Goal: Task Accomplishment & Management: Use online tool/utility

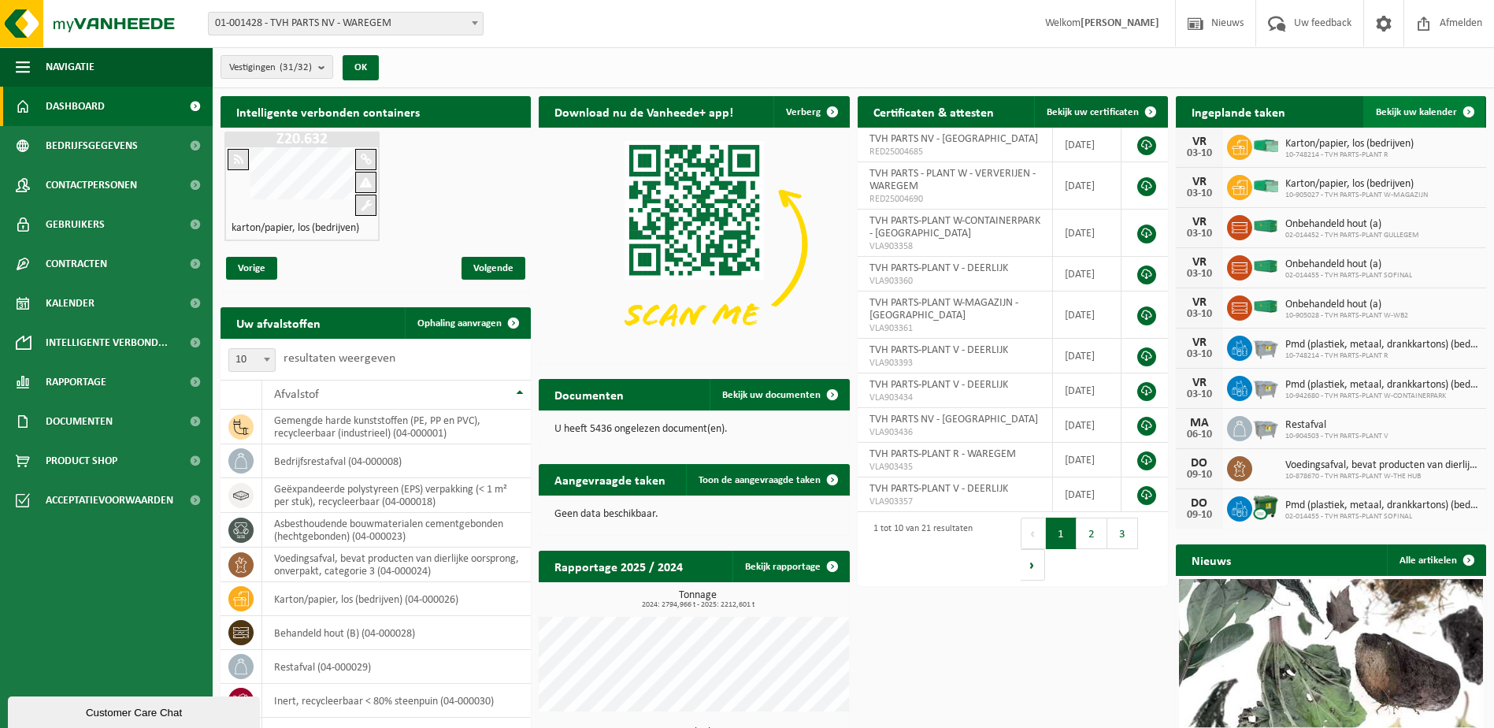
click at [1470, 108] on span at bounding box center [1469, 112] width 32 height 32
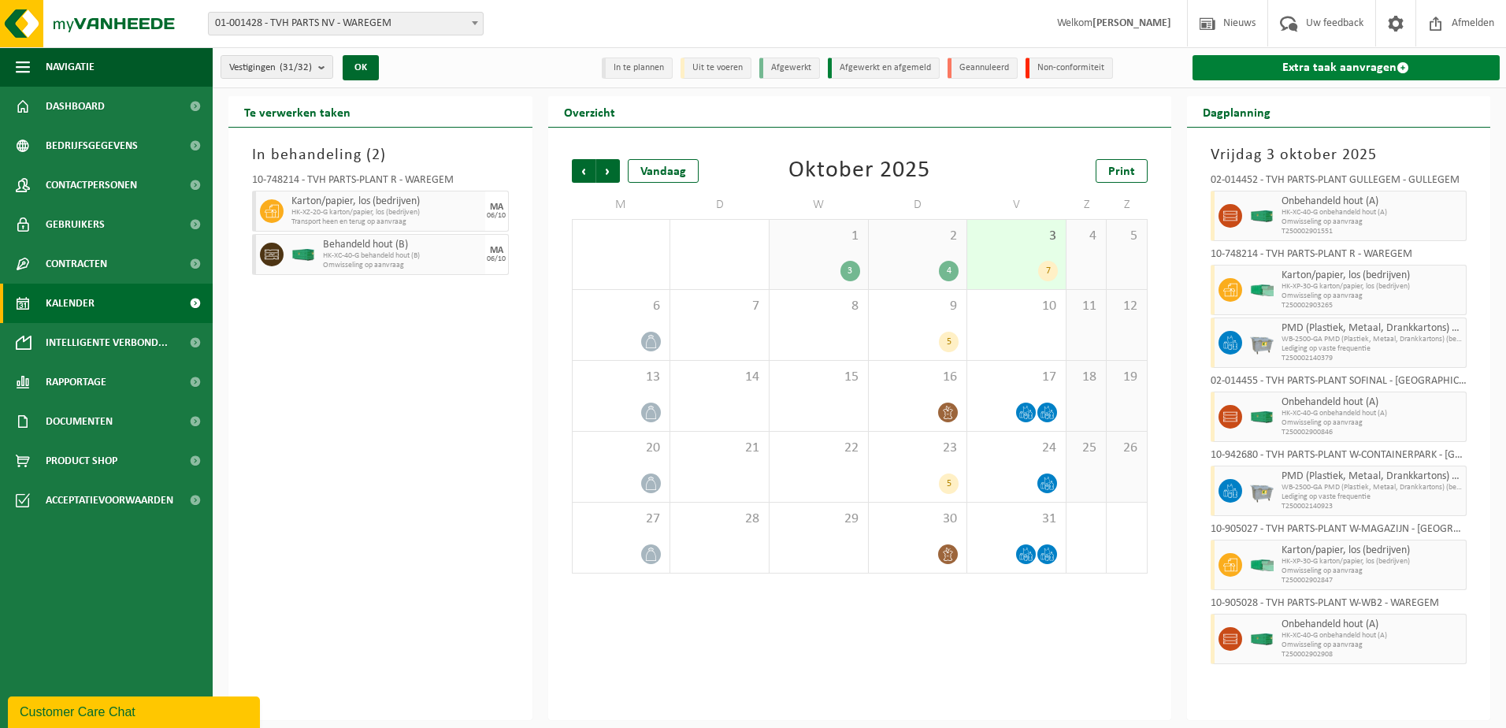
click at [1404, 64] on span at bounding box center [1402, 67] width 13 height 13
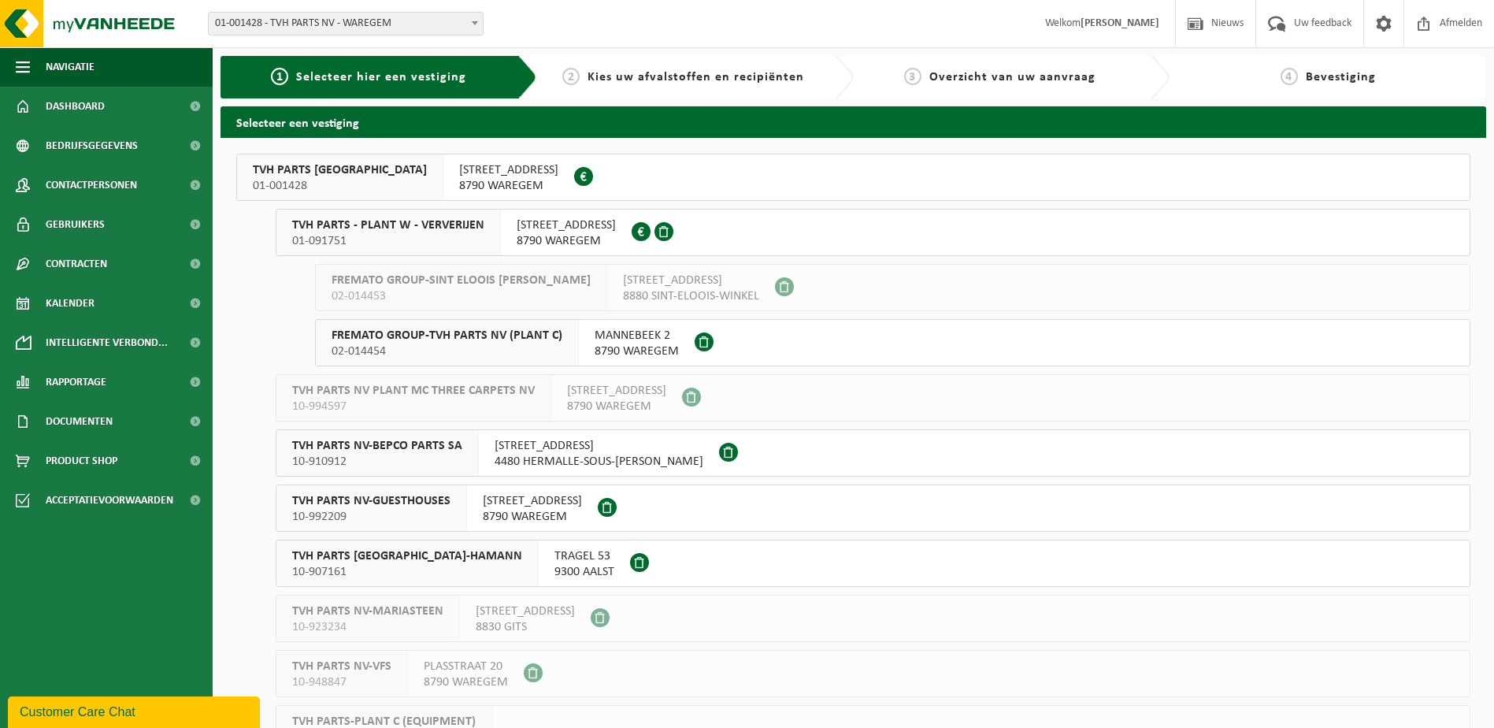
click at [444, 232] on span "TVH PARTS - PLANT W - VERVERIJEN" at bounding box center [388, 225] width 192 height 16
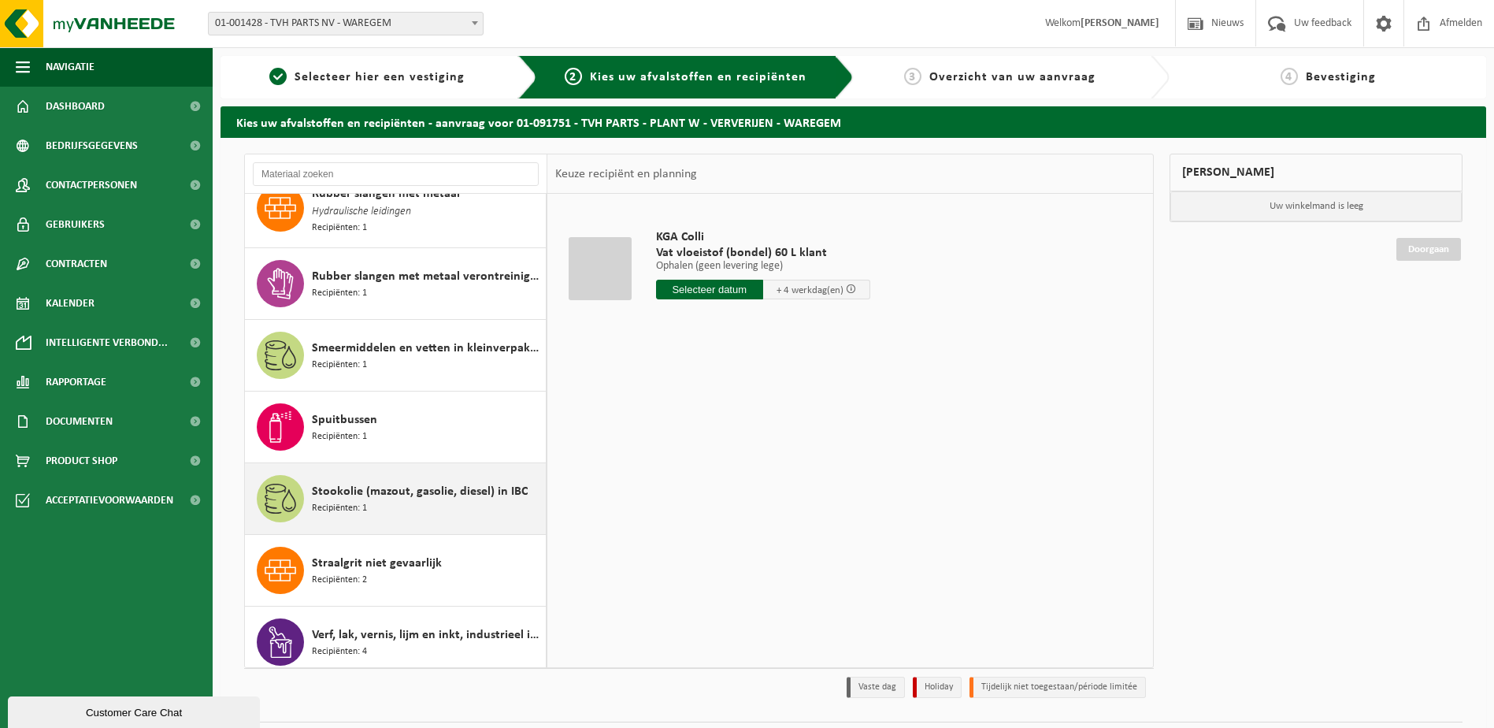
scroll to position [2237, 0]
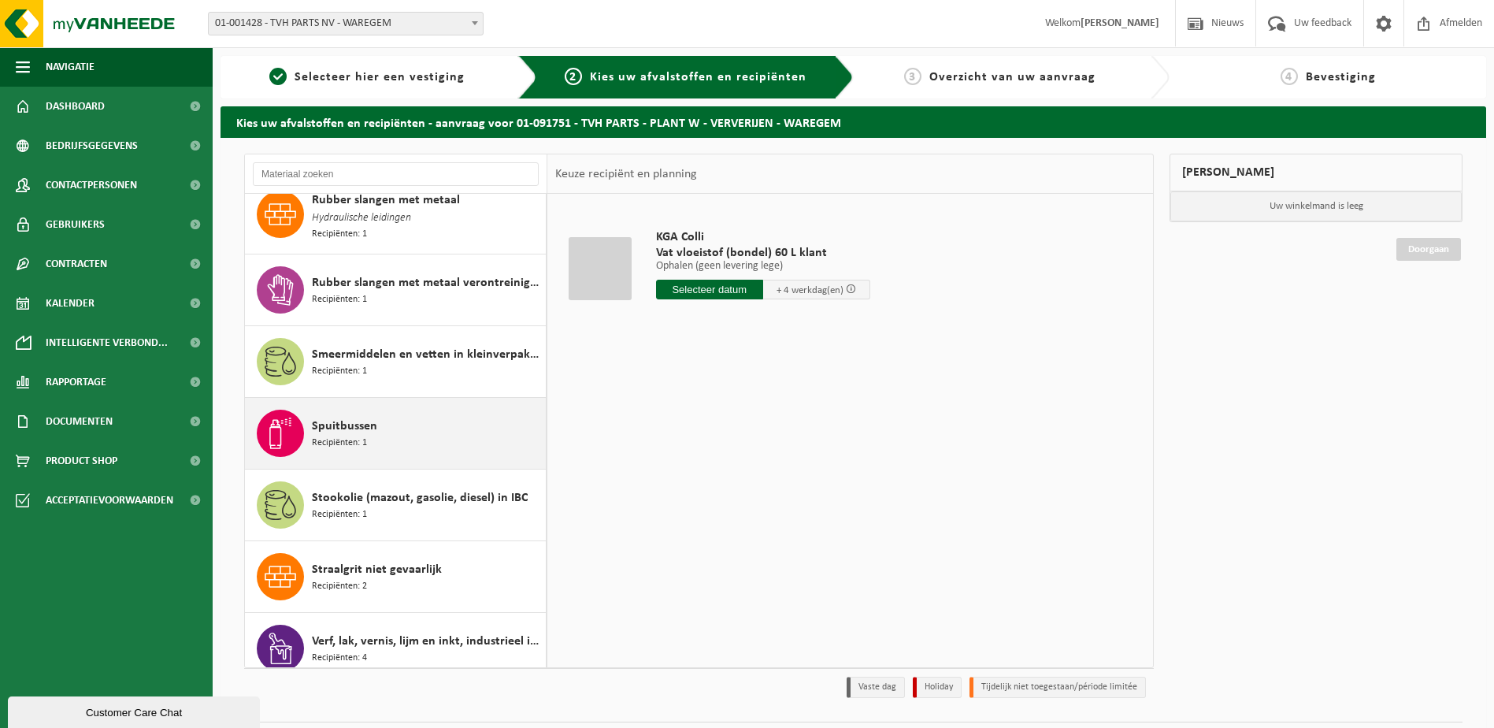
click at [389, 439] on div "Spuitbussen Recipiënten: 1" at bounding box center [427, 433] width 230 height 47
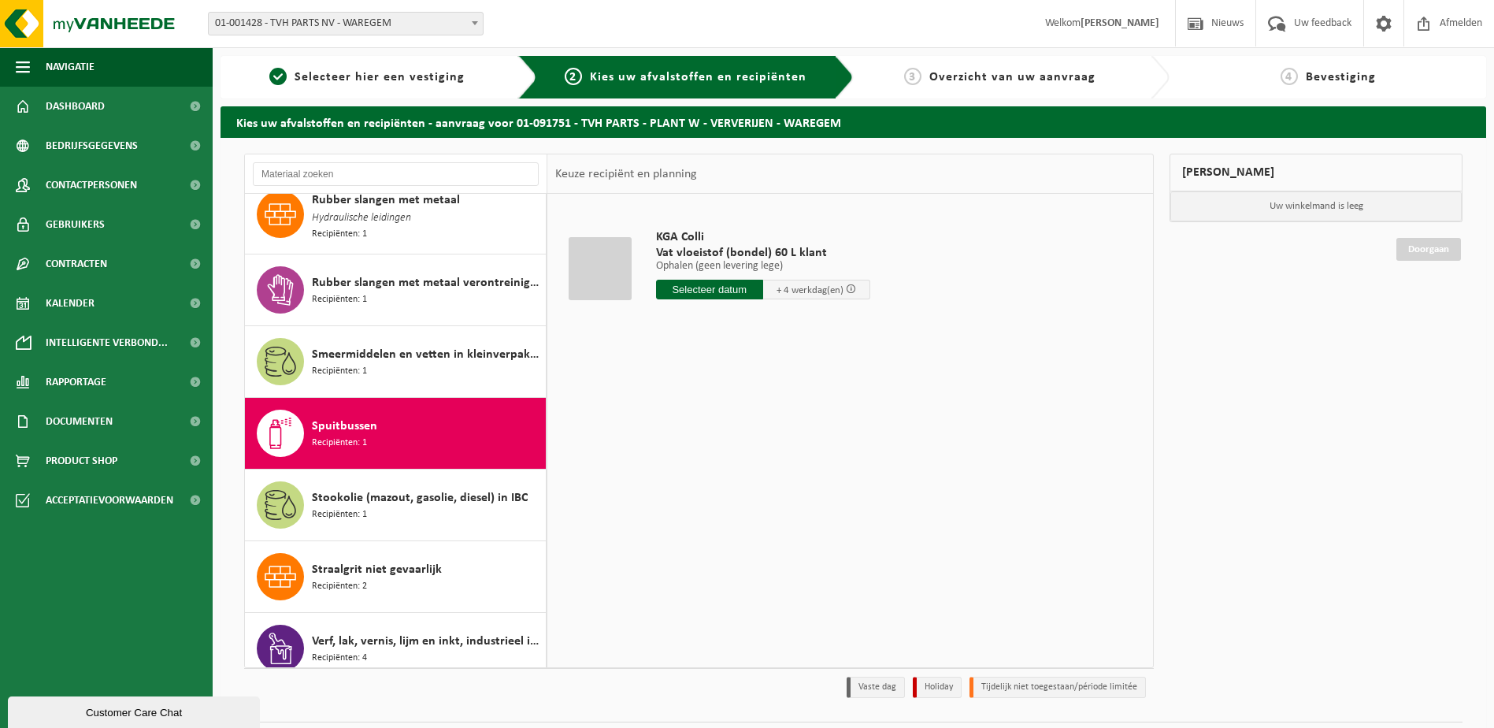
scroll to position [2394, 0]
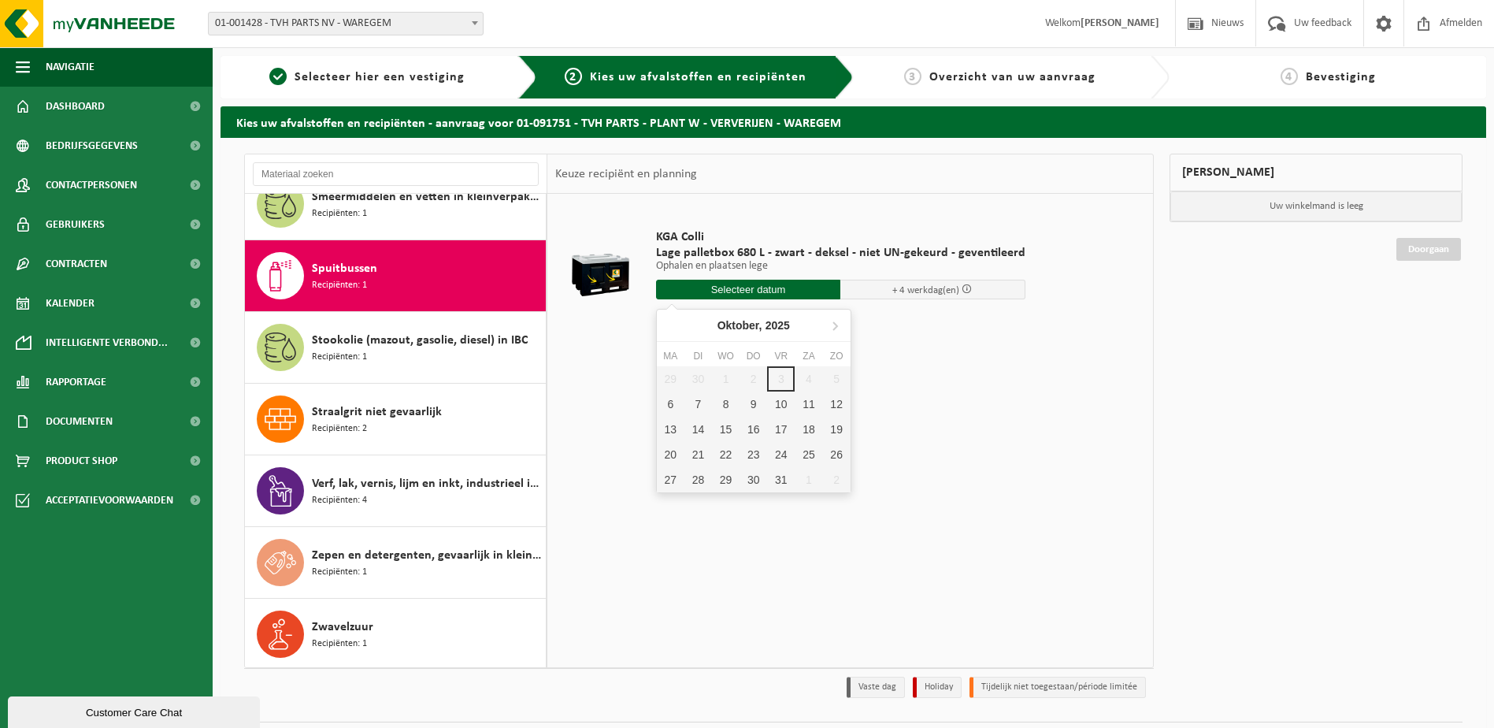
click at [757, 291] on input "text" at bounding box center [748, 290] width 185 height 20
click at [672, 405] on div "6" at bounding box center [671, 403] width 28 height 25
type input "Van 2025-10-06"
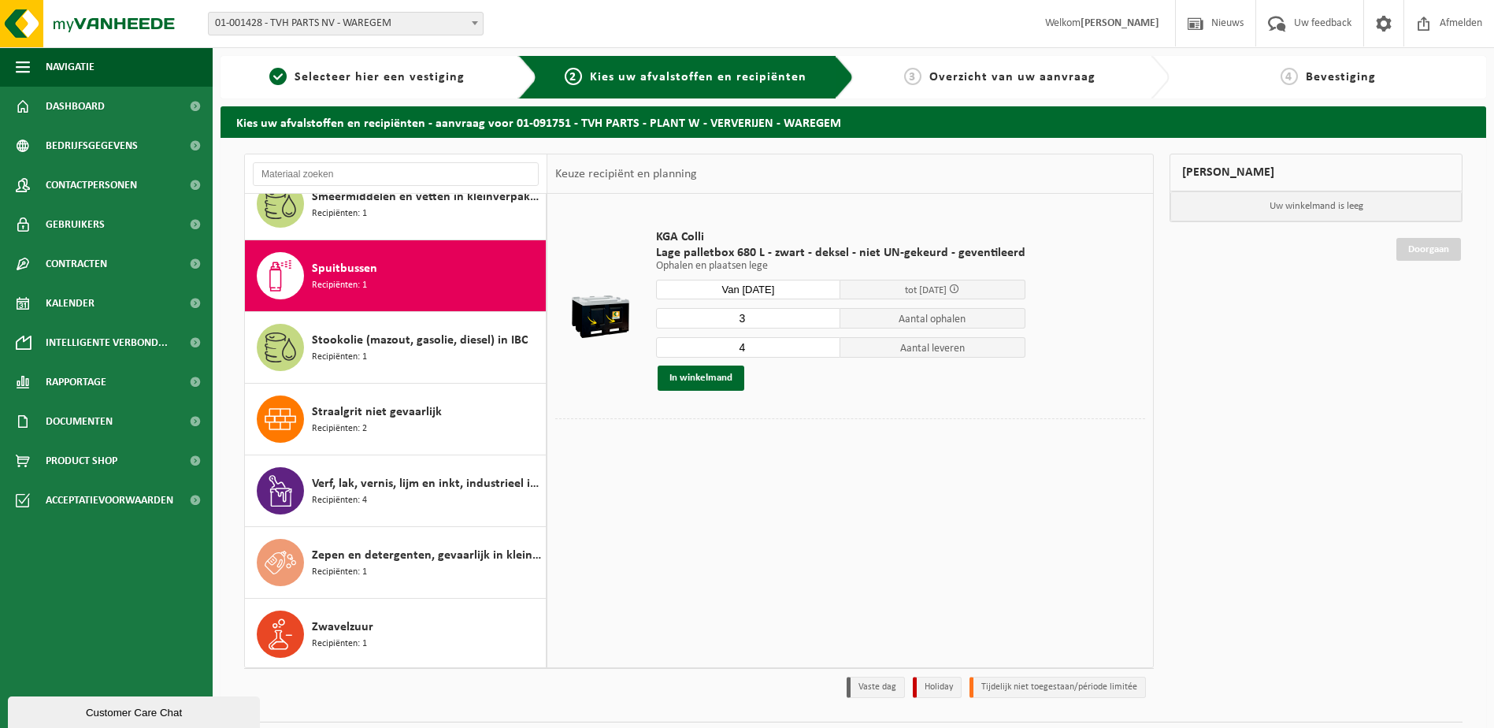
type input "3"
click at [823, 323] on input "3" at bounding box center [748, 318] width 185 height 20
type input "3"
click at [823, 350] on input "3" at bounding box center [748, 347] width 185 height 20
click at [696, 376] on button "In winkelmand" at bounding box center [701, 377] width 87 height 25
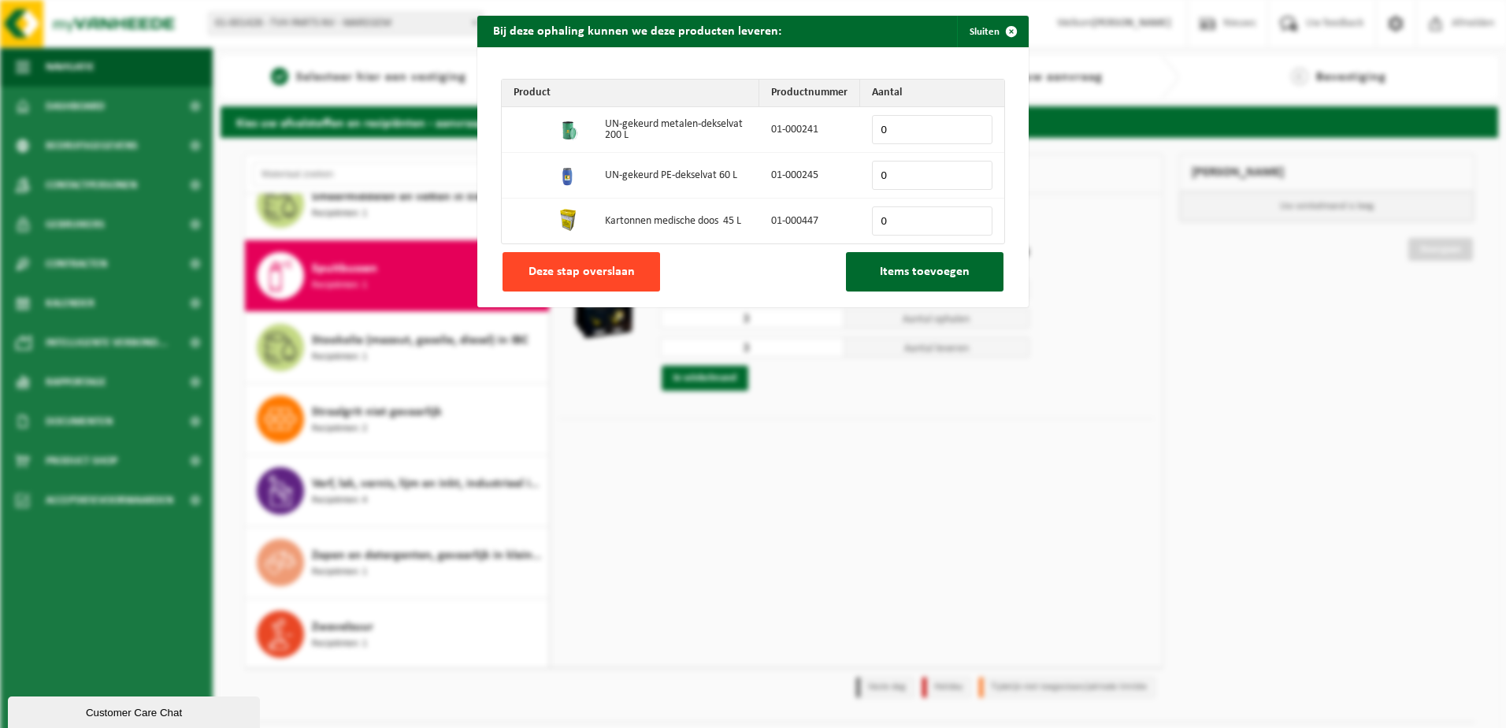
click at [572, 265] on span "Deze stap overslaan" at bounding box center [581, 271] width 106 height 13
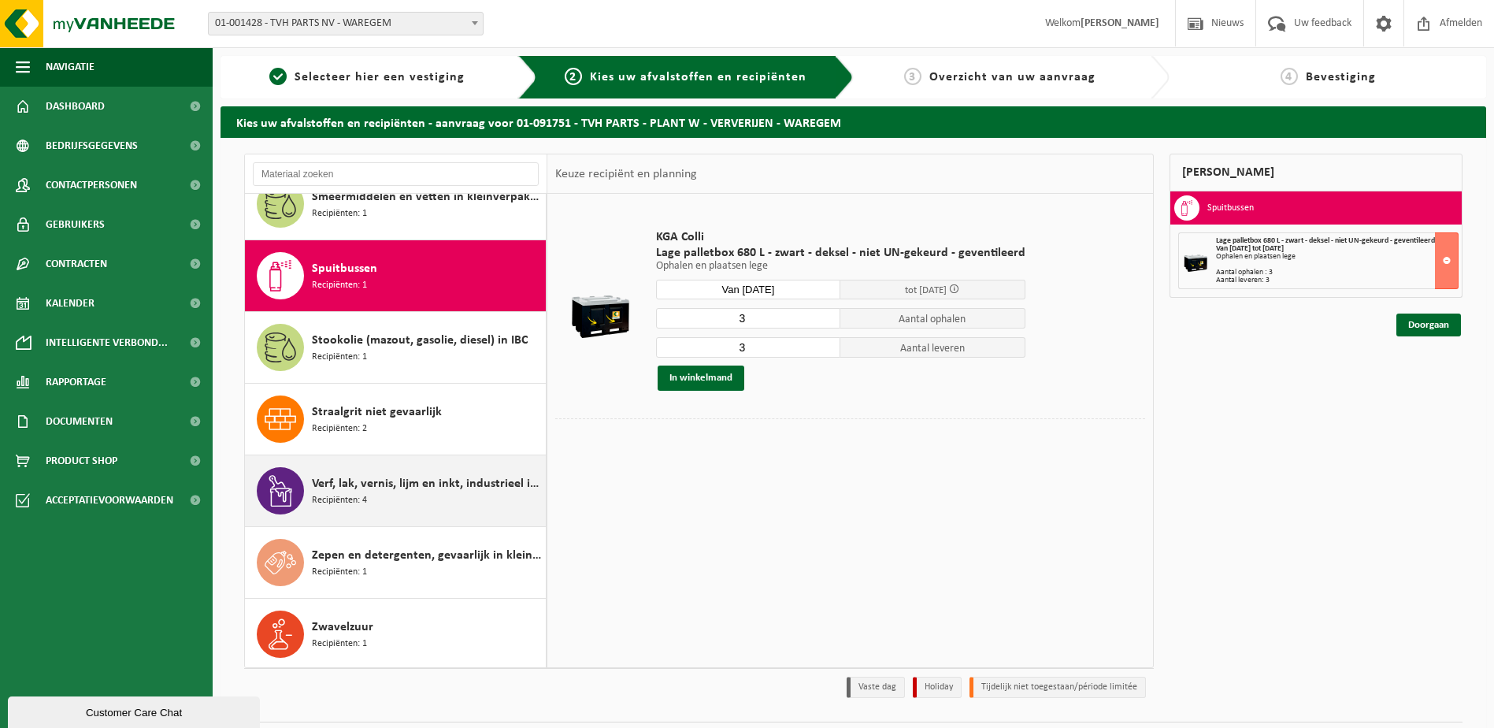
click at [367, 488] on span "Verf, lak, vernis, lijm en inkt, industrieel in kleinverpakking" at bounding box center [427, 483] width 230 height 19
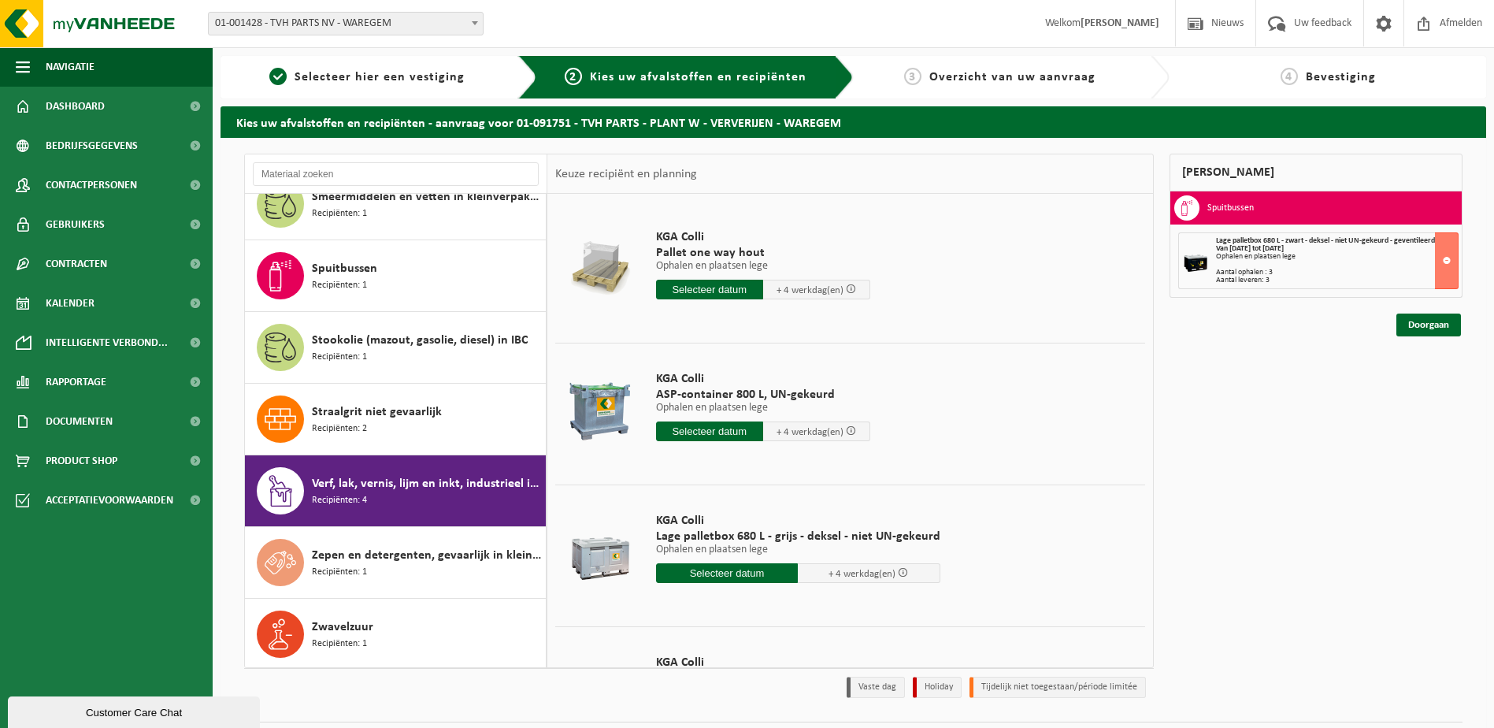
click at [733, 578] on input "text" at bounding box center [727, 573] width 143 height 20
click at [676, 697] on div "6" at bounding box center [668, 687] width 28 height 25
type input "Van 2025-10-06"
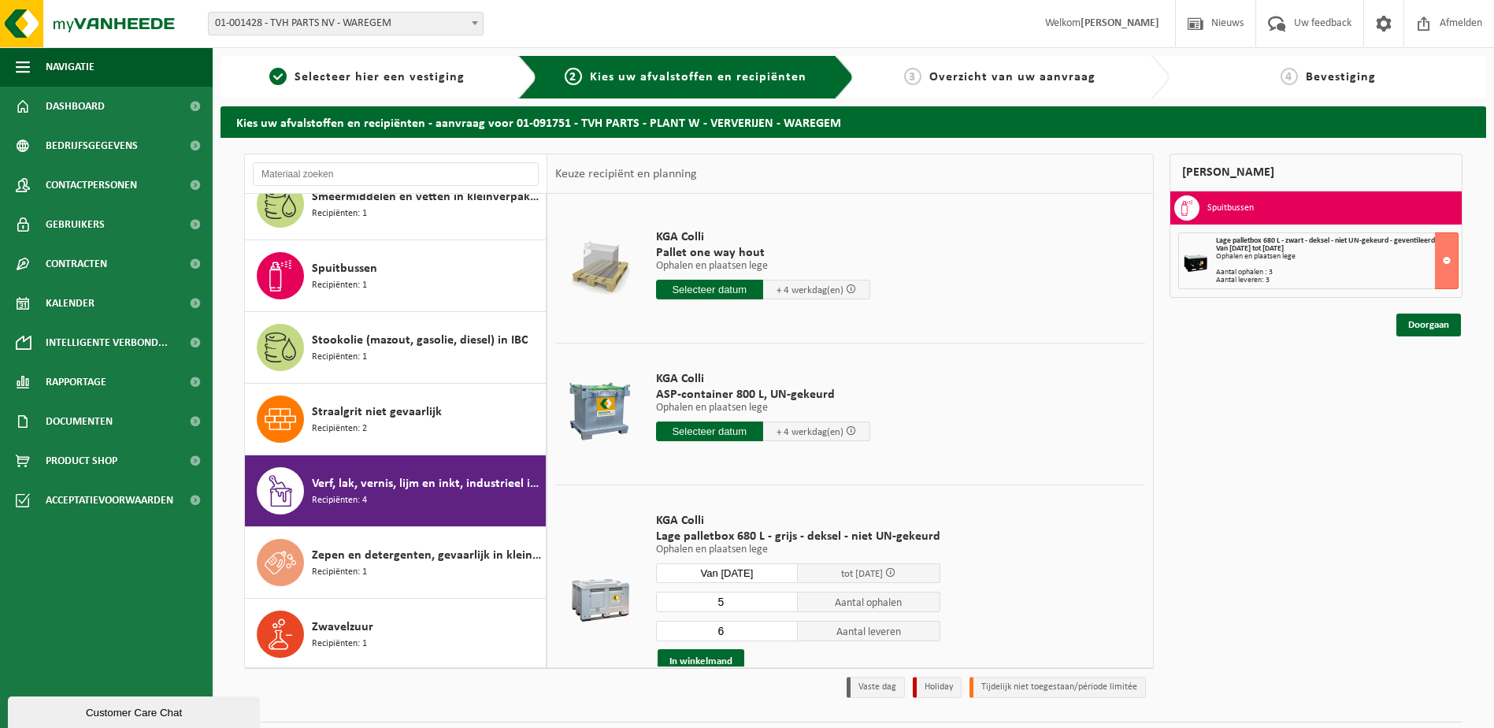
click at [781, 603] on input "5" at bounding box center [727, 601] width 143 height 20
click at [781, 603] on input "4" at bounding box center [727, 601] width 143 height 20
click at [781, 603] on input "3" at bounding box center [727, 601] width 143 height 20
type input "2"
click at [781, 603] on input "2" at bounding box center [727, 601] width 143 height 20
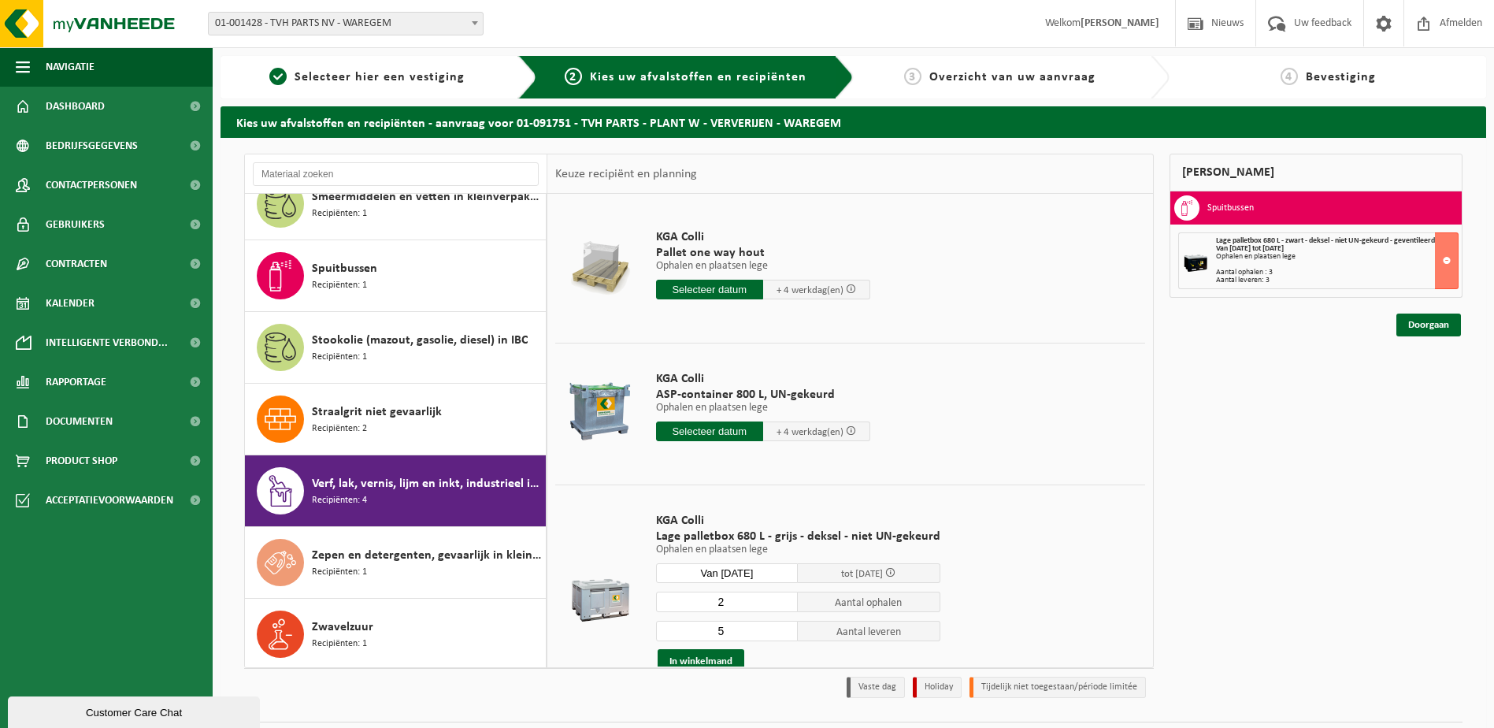
click at [780, 633] on input "5" at bounding box center [727, 631] width 143 height 20
click at [780, 633] on input "4" at bounding box center [727, 631] width 143 height 20
click at [780, 633] on input "3" at bounding box center [727, 631] width 143 height 20
type input "2"
click at [780, 633] on input "2" at bounding box center [727, 631] width 143 height 20
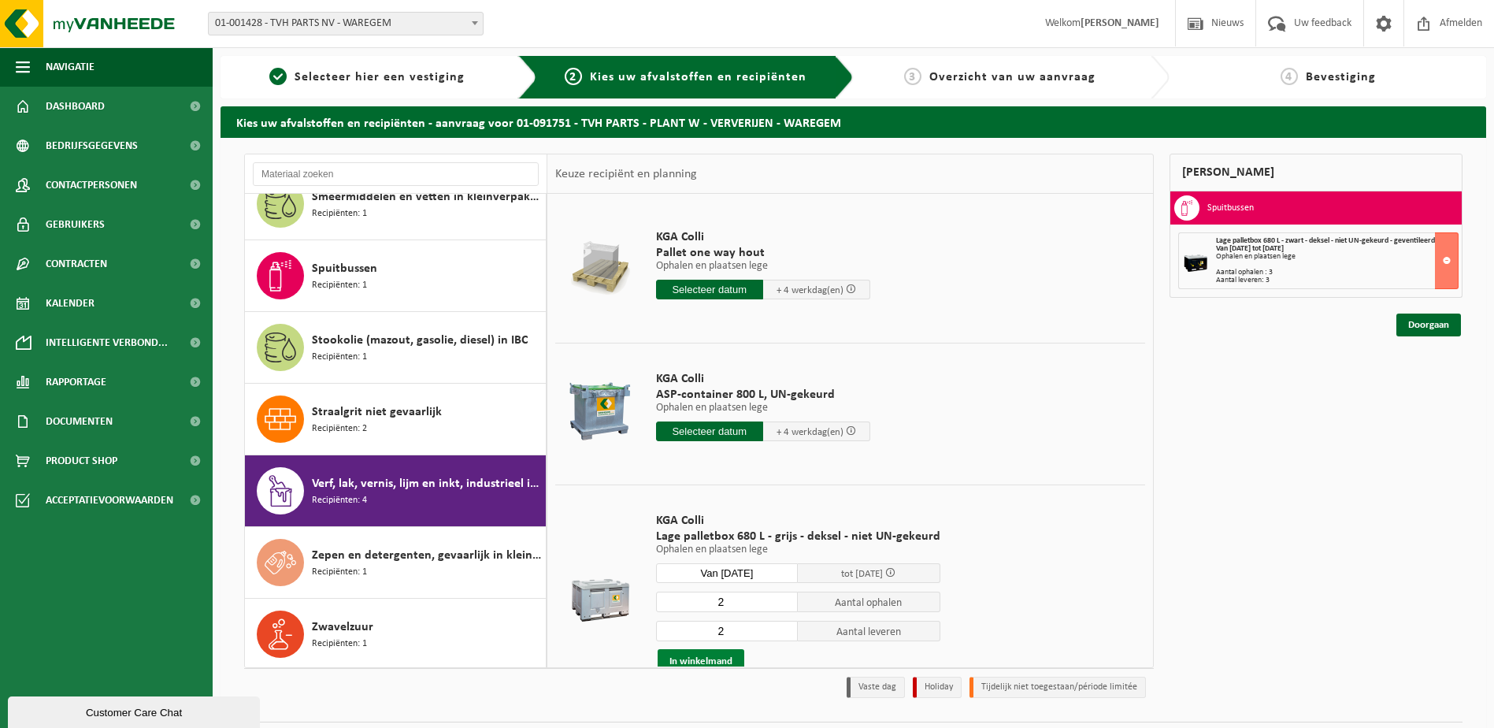
click at [702, 658] on button "In winkelmand" at bounding box center [701, 661] width 87 height 25
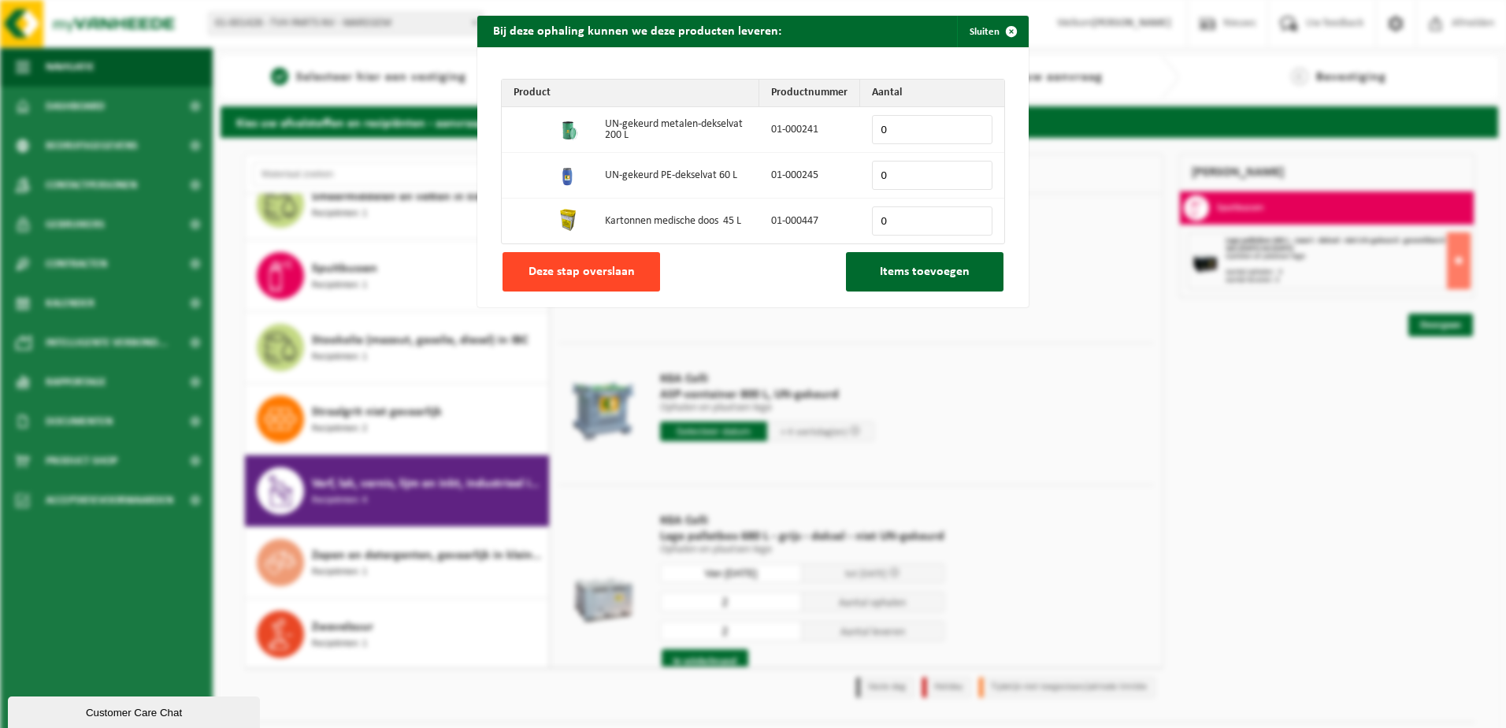
click at [562, 277] on span "Deze stap overslaan" at bounding box center [581, 271] width 106 height 13
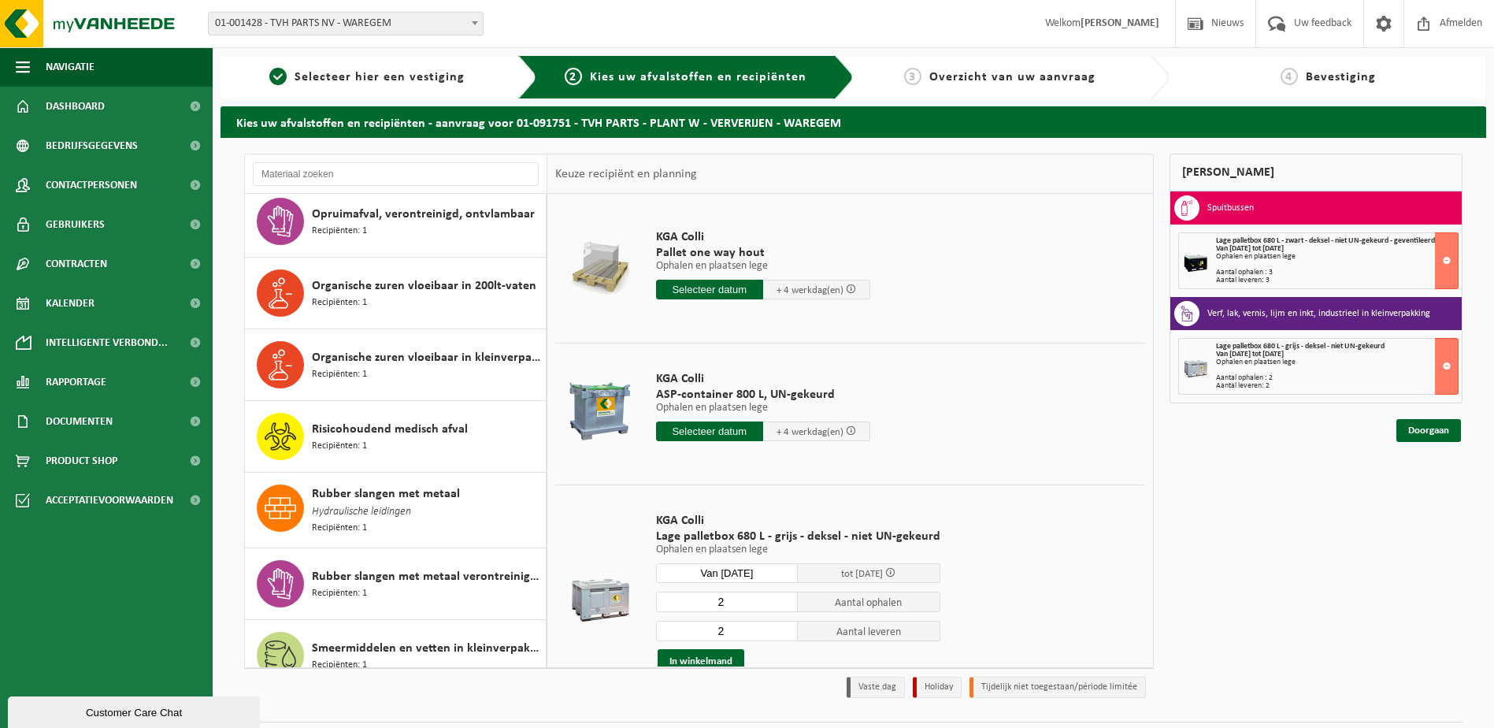
scroll to position [1922, 0]
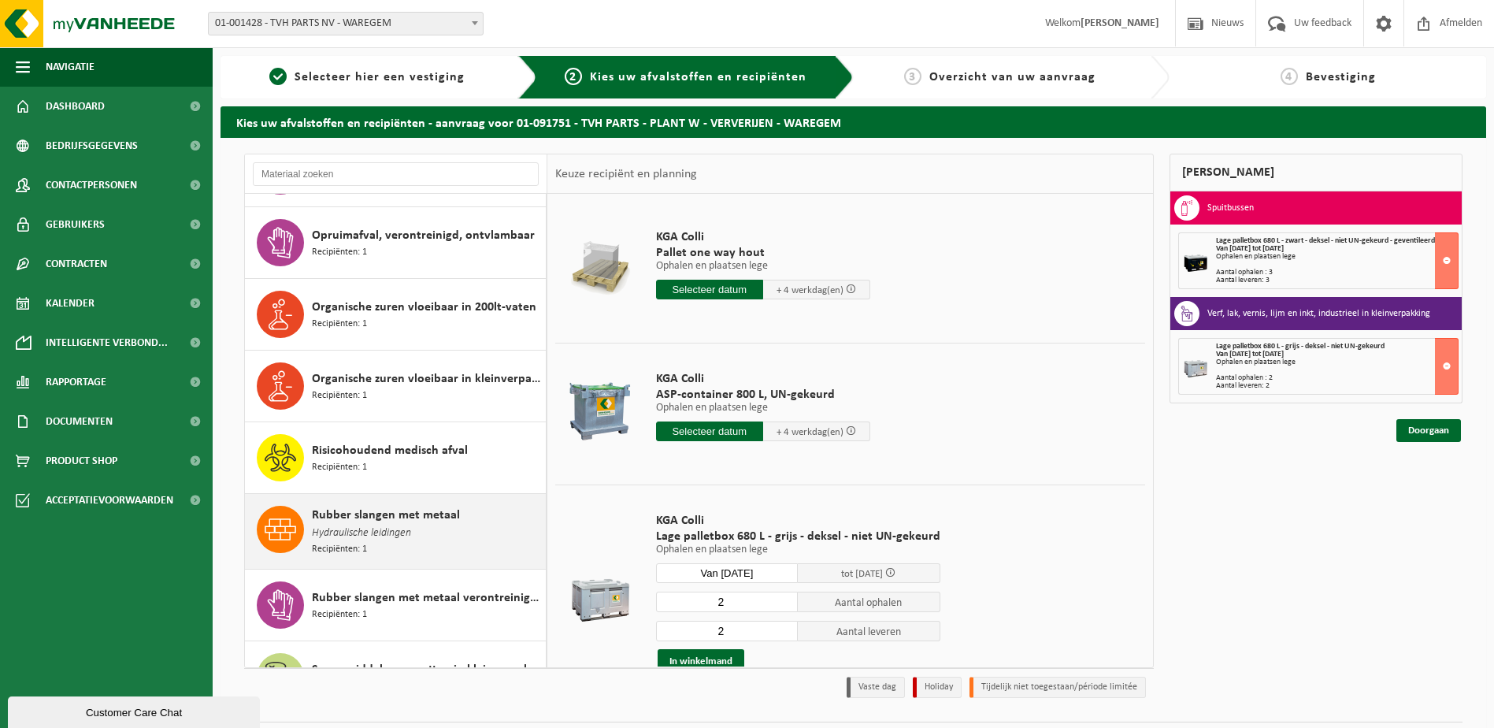
click at [351, 526] on span "Hydraulische leidingen" at bounding box center [361, 533] width 99 height 17
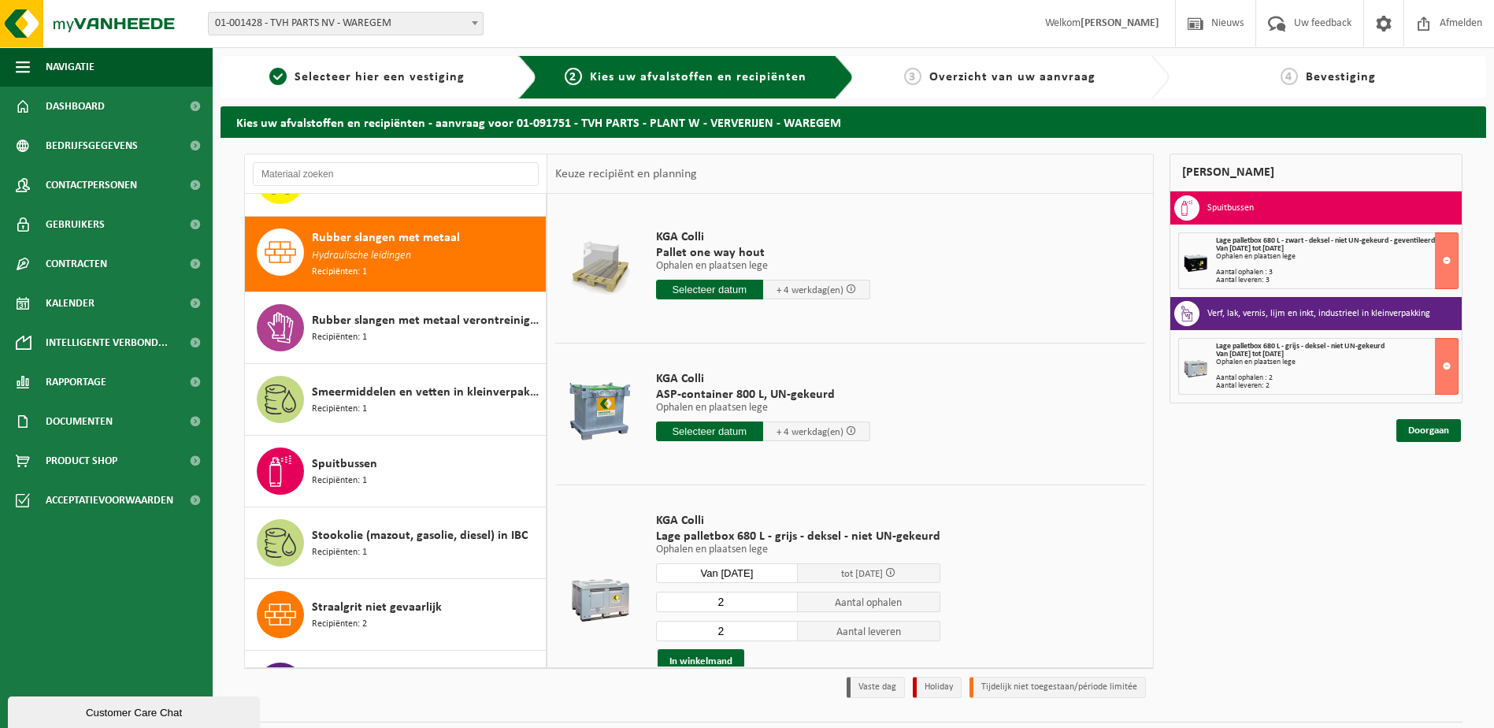
scroll to position [2222, 0]
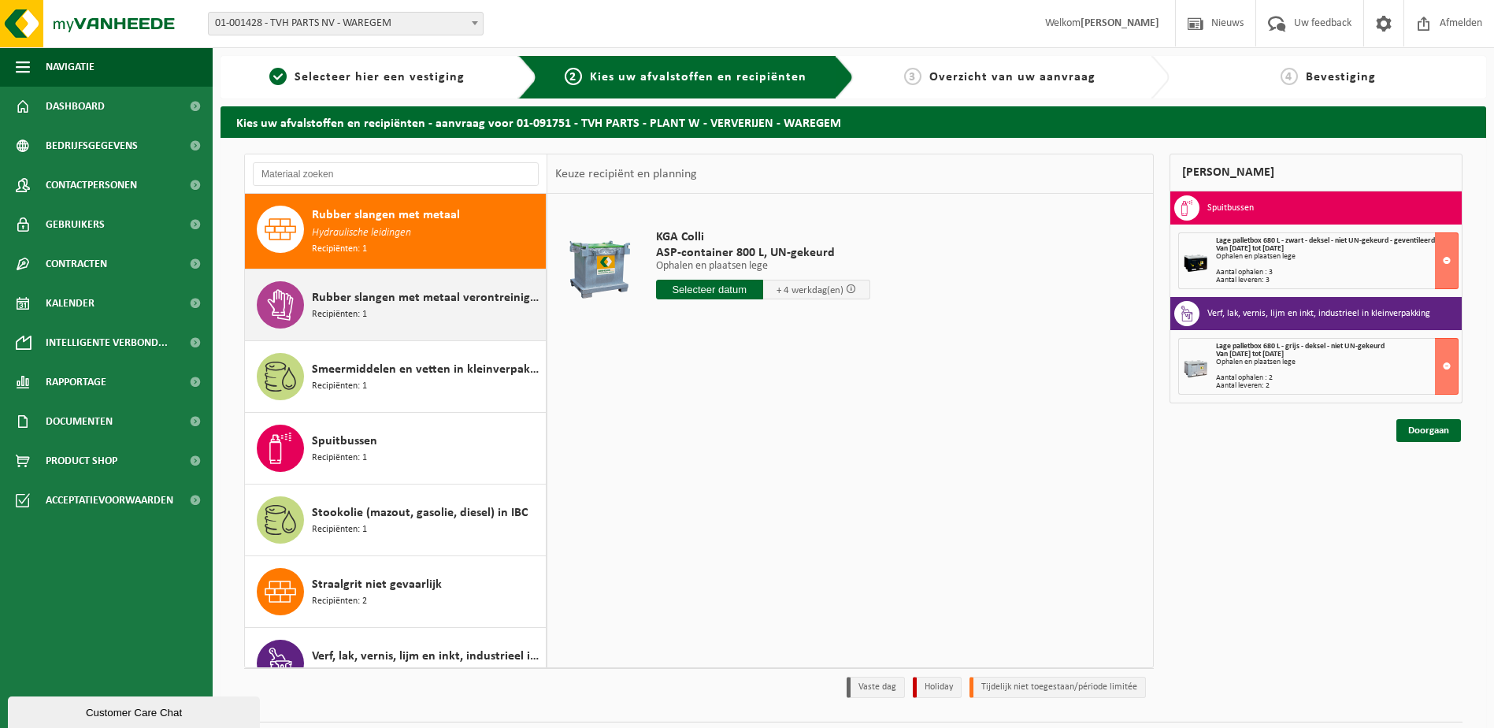
click at [350, 294] on span "Rubber slangen met metaal verontreinigd met olie" at bounding box center [427, 297] width 230 height 19
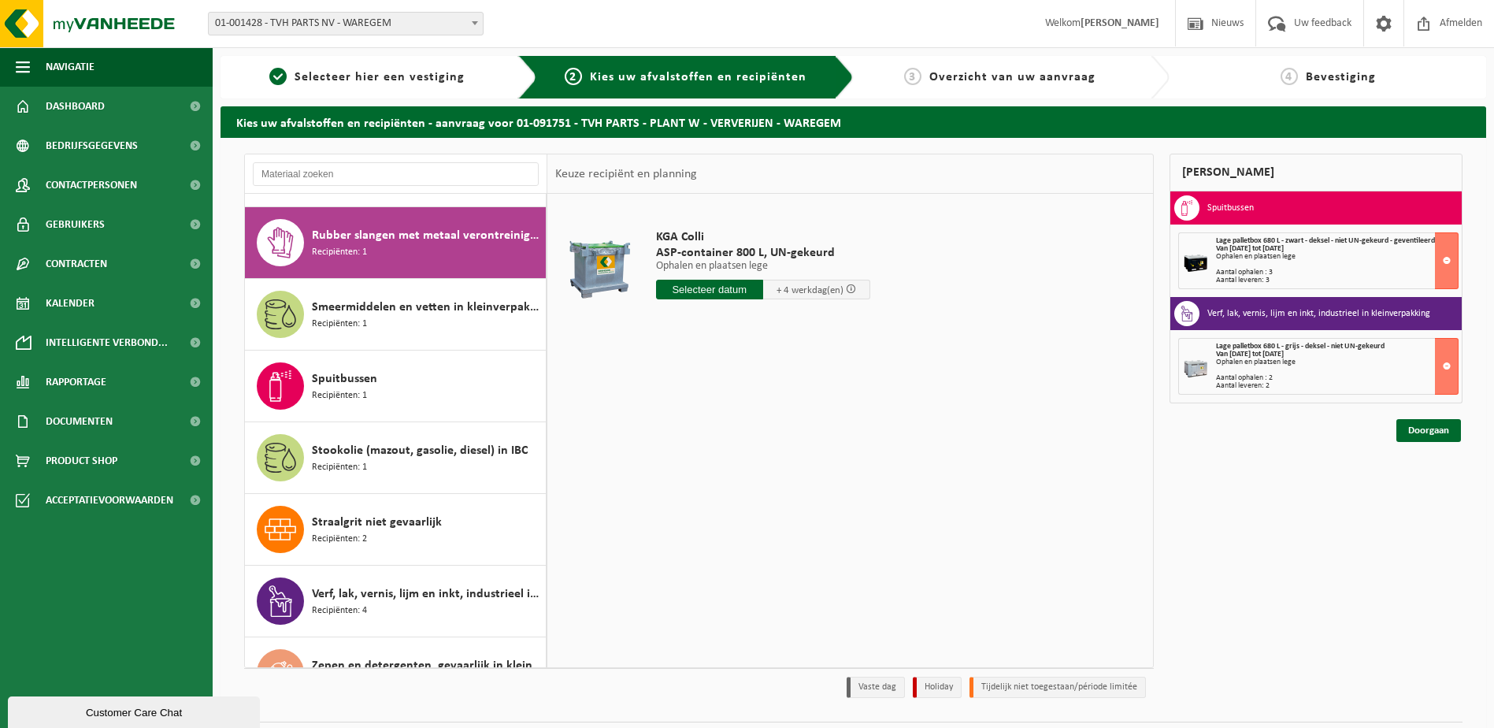
scroll to position [2295, 0]
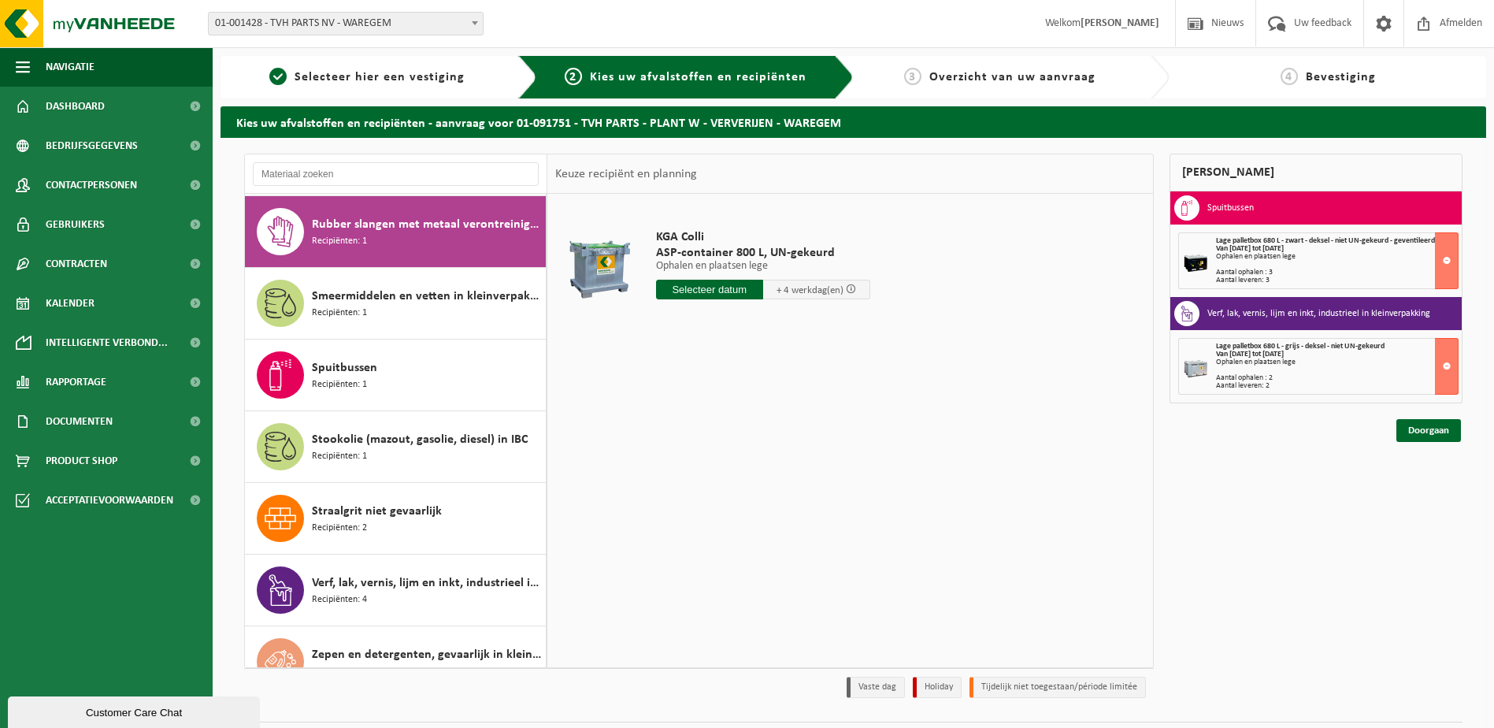
click at [688, 283] on input "text" at bounding box center [709, 290] width 107 height 20
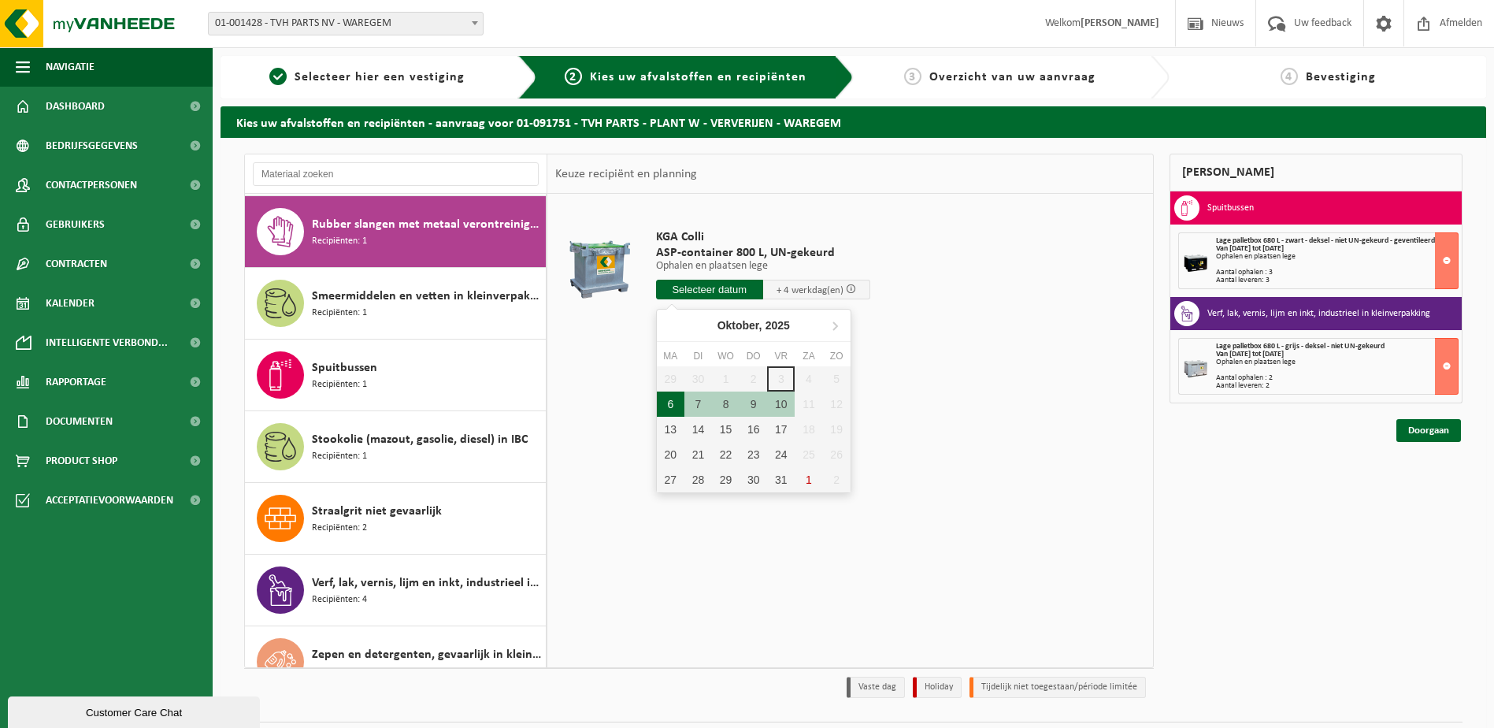
click at [665, 406] on div "6" at bounding box center [671, 403] width 28 height 25
type input "Van 2025-10-06"
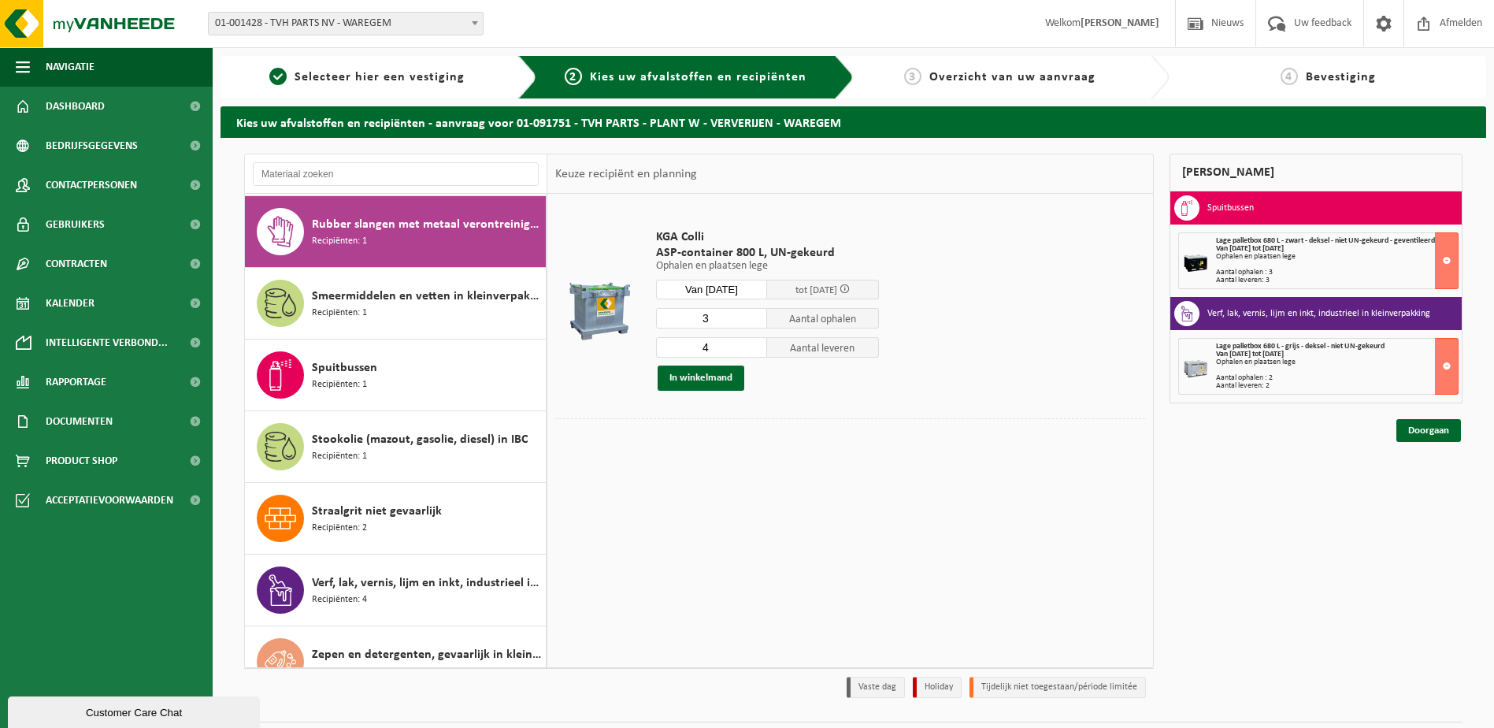
click at [756, 320] on input "3" at bounding box center [712, 318] width 112 height 20
click at [756, 320] on input "2" at bounding box center [712, 318] width 112 height 20
type input "3"
click at [754, 316] on input "3" at bounding box center [712, 318] width 112 height 20
type input "3"
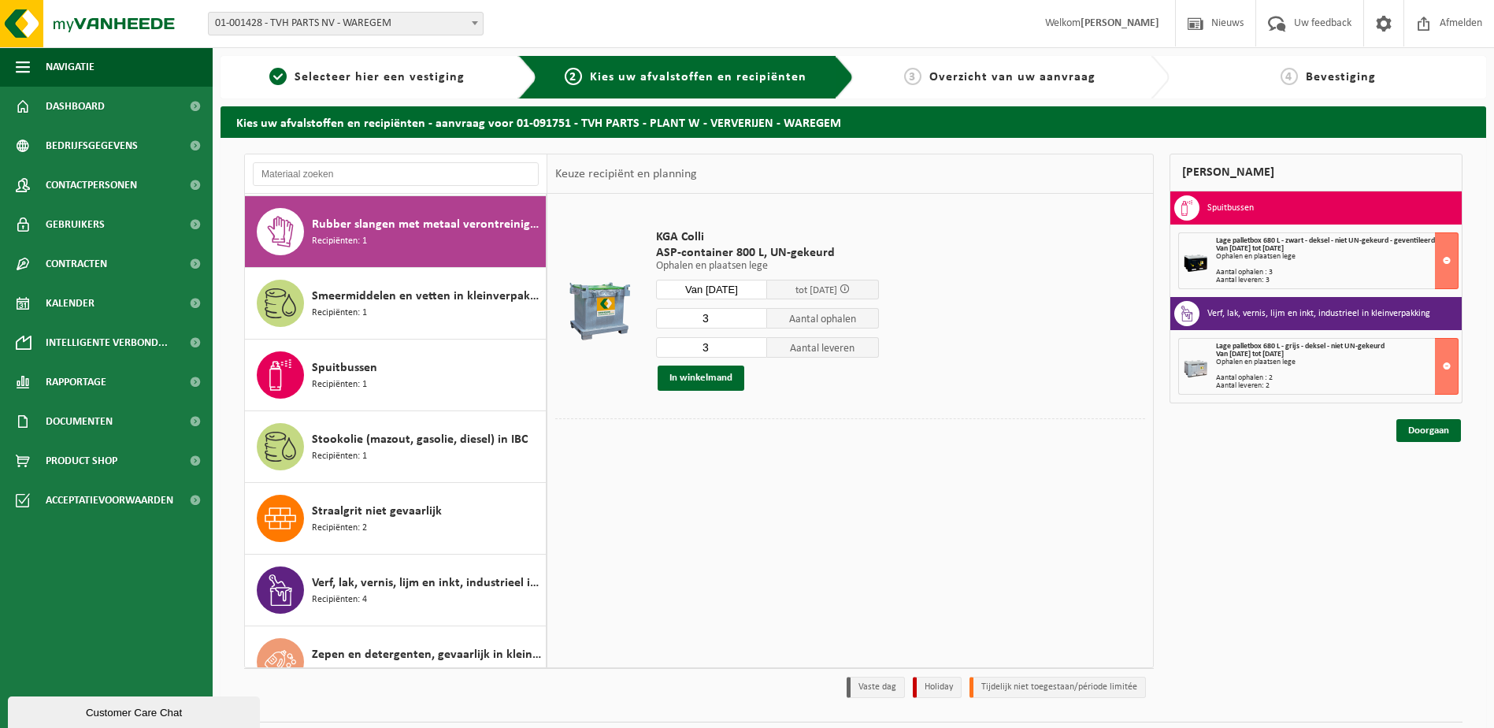
click at [752, 348] on input "3" at bounding box center [712, 347] width 112 height 20
click at [696, 378] on button "In winkelmand" at bounding box center [701, 377] width 87 height 25
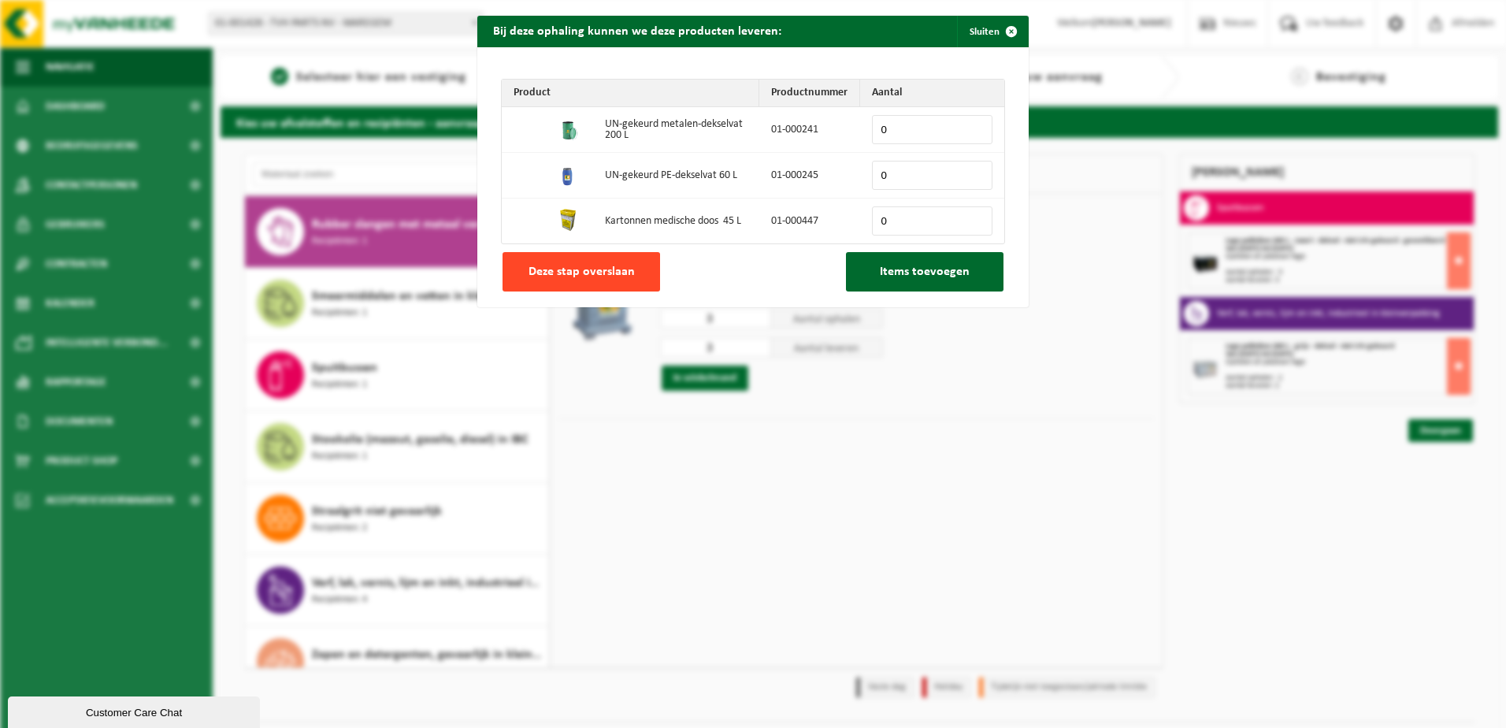
click at [632, 276] on button "Deze stap overslaan" at bounding box center [581, 271] width 158 height 39
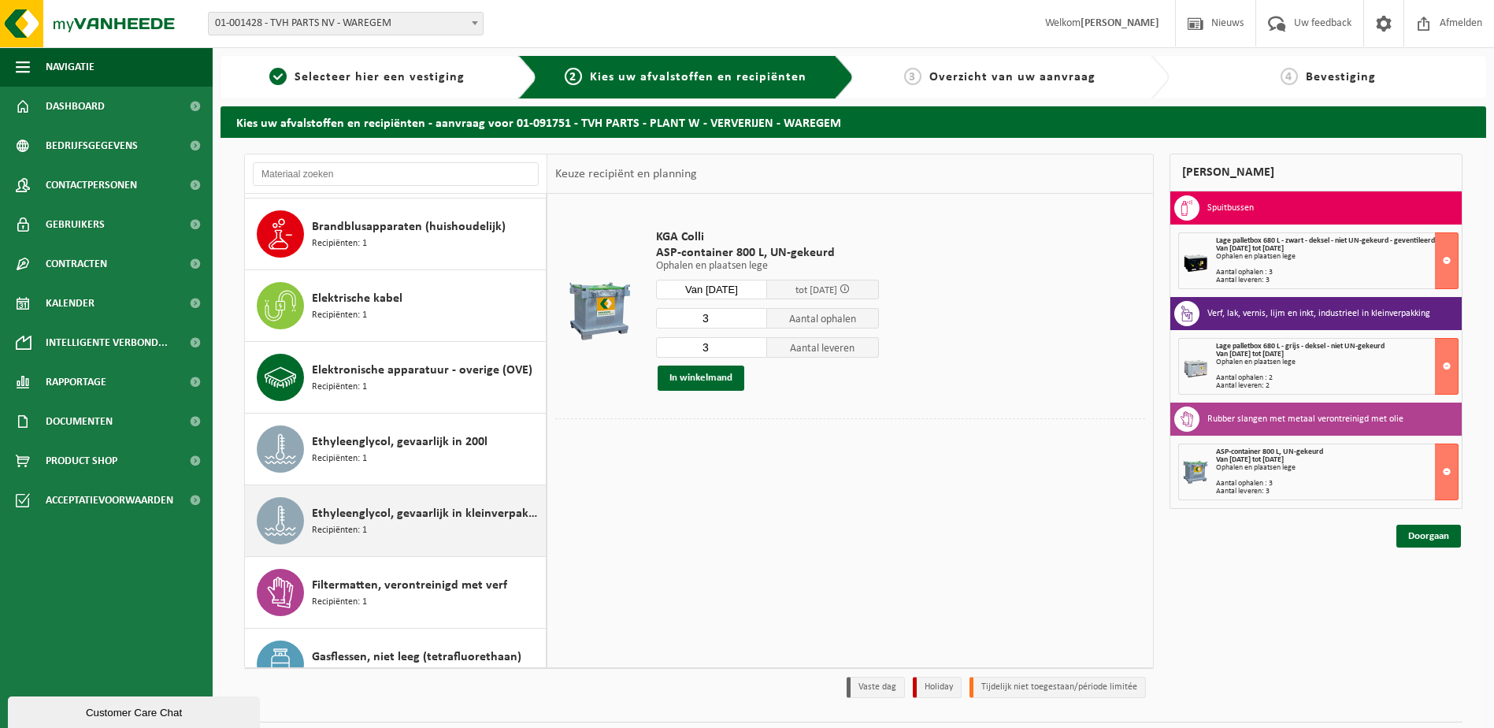
scroll to position [583, 0]
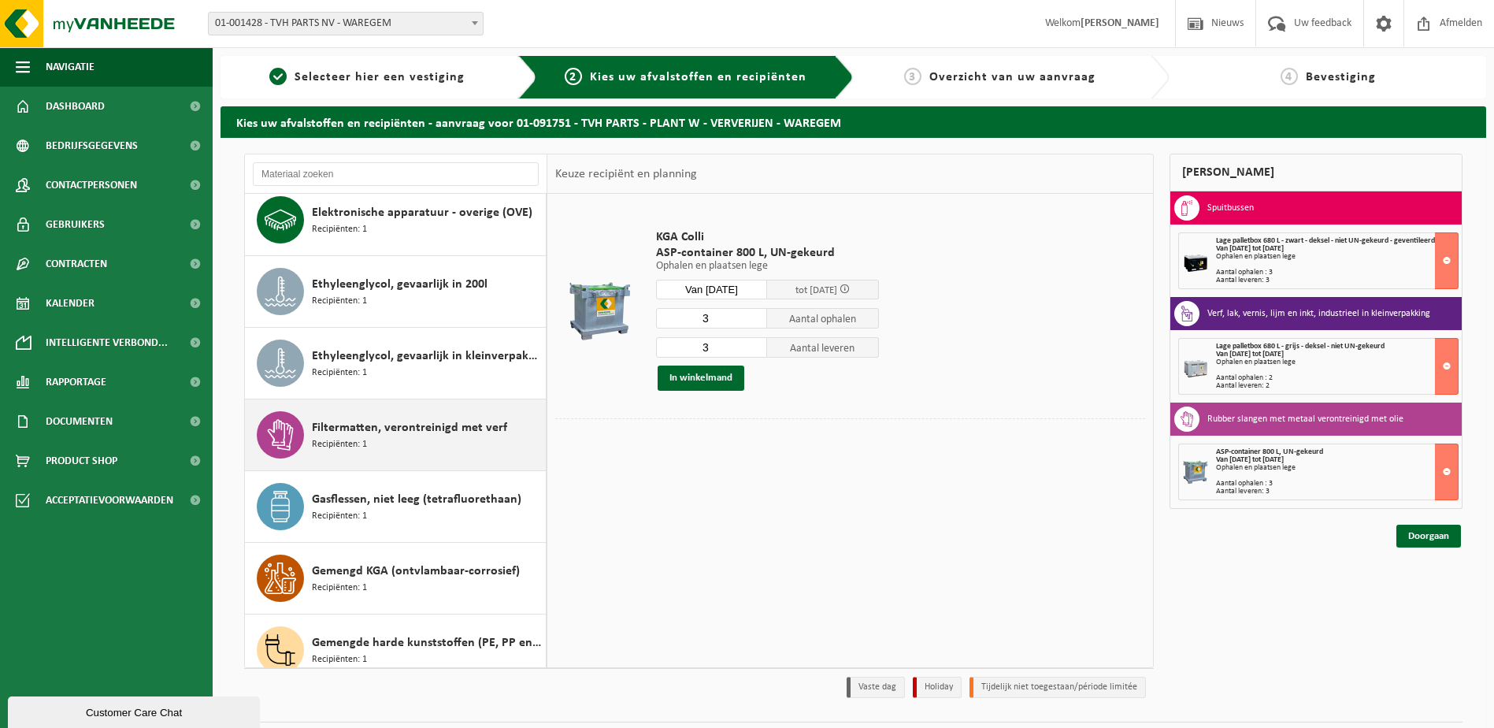
click at [345, 426] on span "Filtermatten, verontreinigd met verf" at bounding box center [409, 427] width 195 height 19
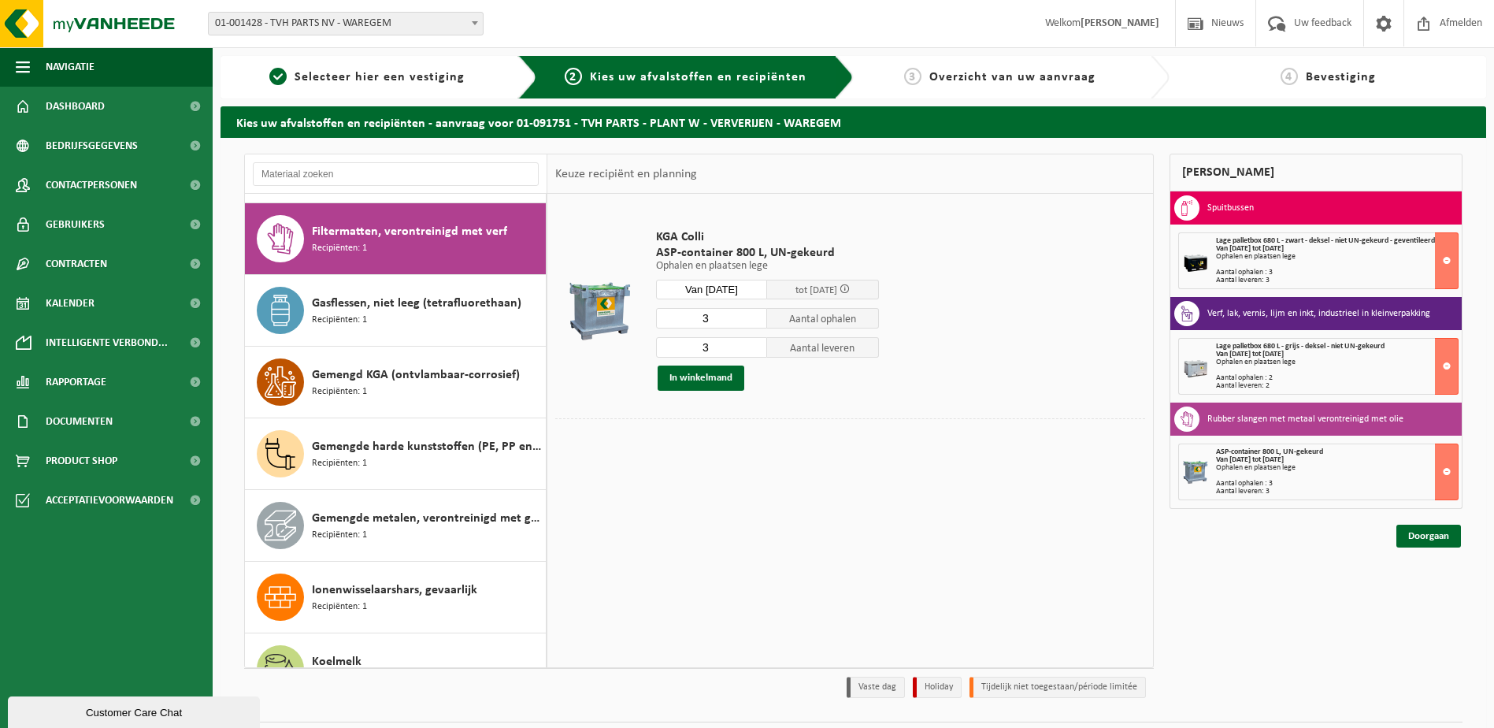
scroll to position [788, 0]
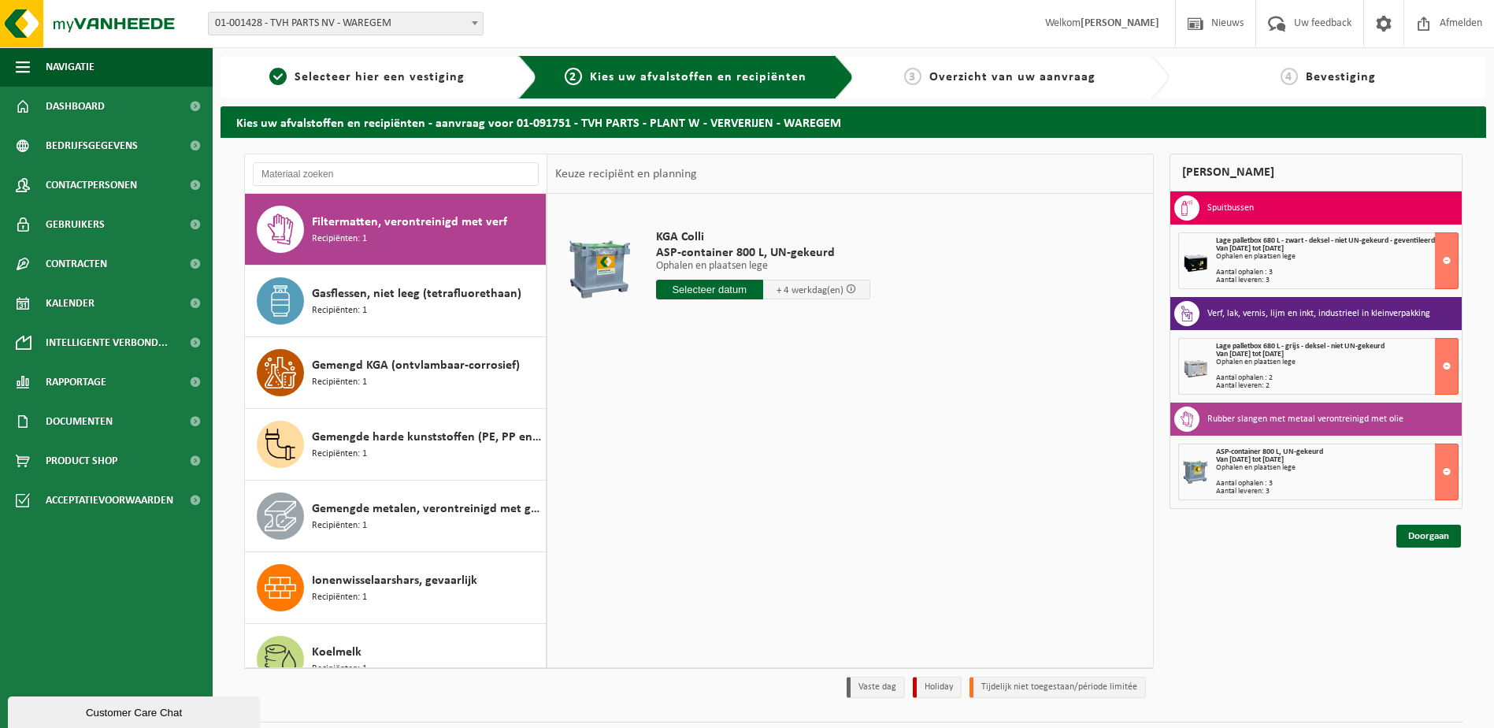
click at [693, 287] on input "text" at bounding box center [709, 290] width 107 height 20
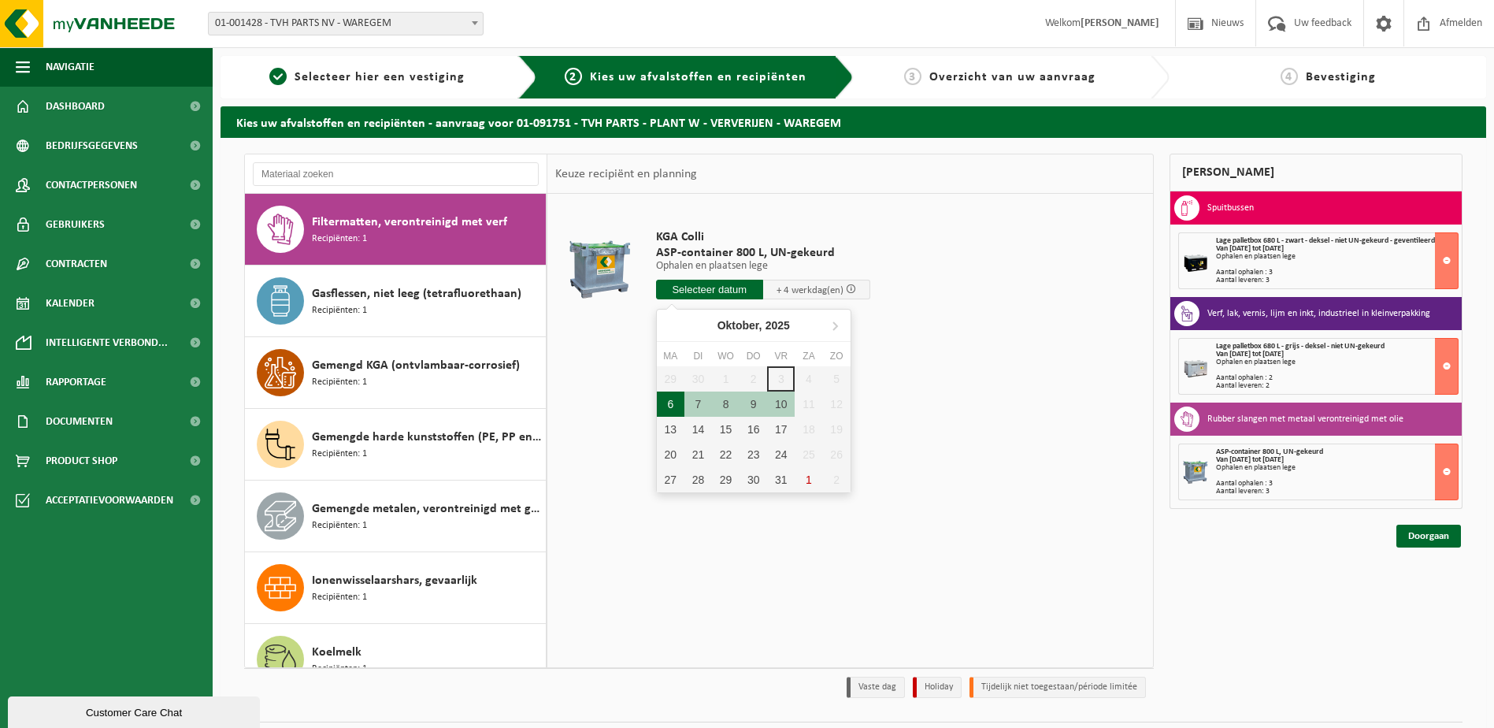
click at [670, 402] on div "6" at bounding box center [671, 403] width 28 height 25
type input "Van 2025-10-06"
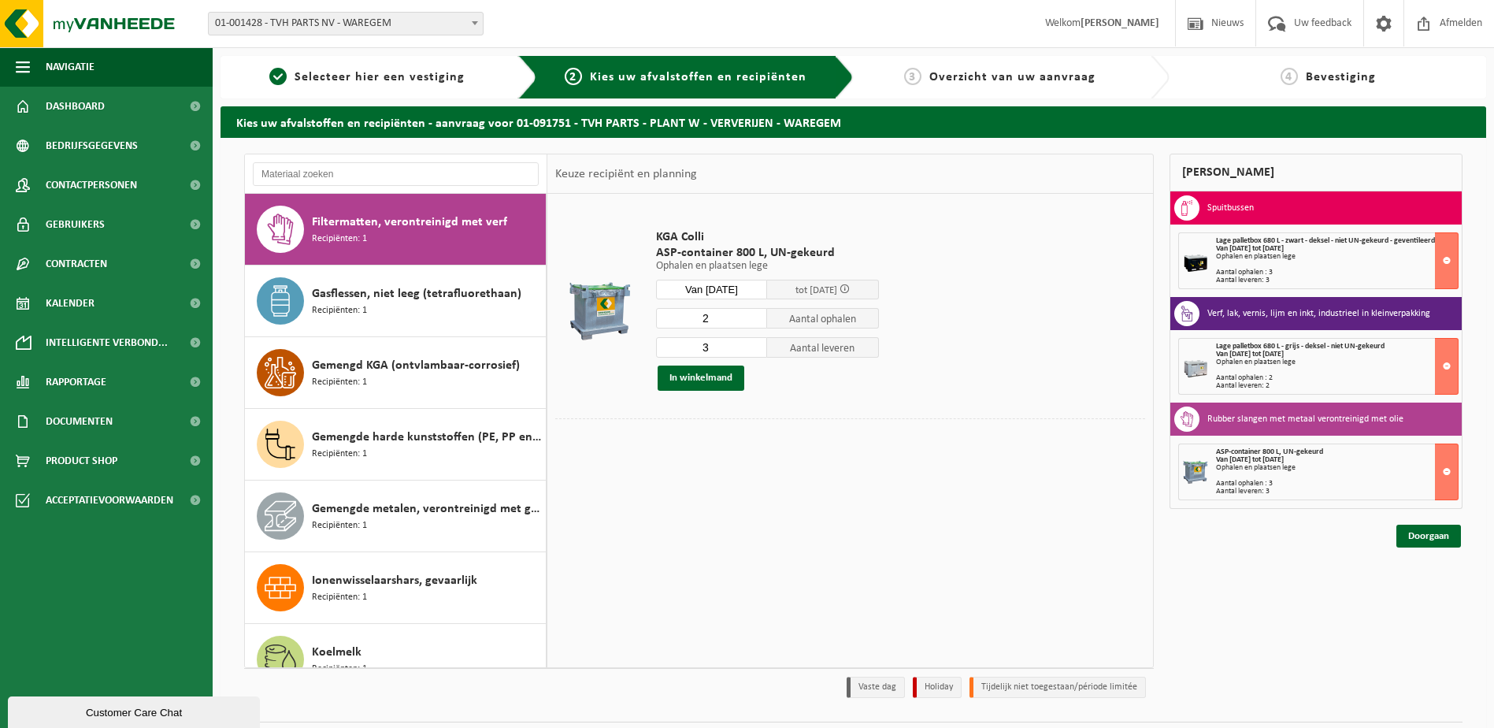
type input "2"
click at [754, 322] on input "2" at bounding box center [712, 318] width 112 height 20
type input "2"
click at [754, 352] on input "2" at bounding box center [712, 347] width 112 height 20
click at [715, 380] on button "In winkelmand" at bounding box center [701, 377] width 87 height 25
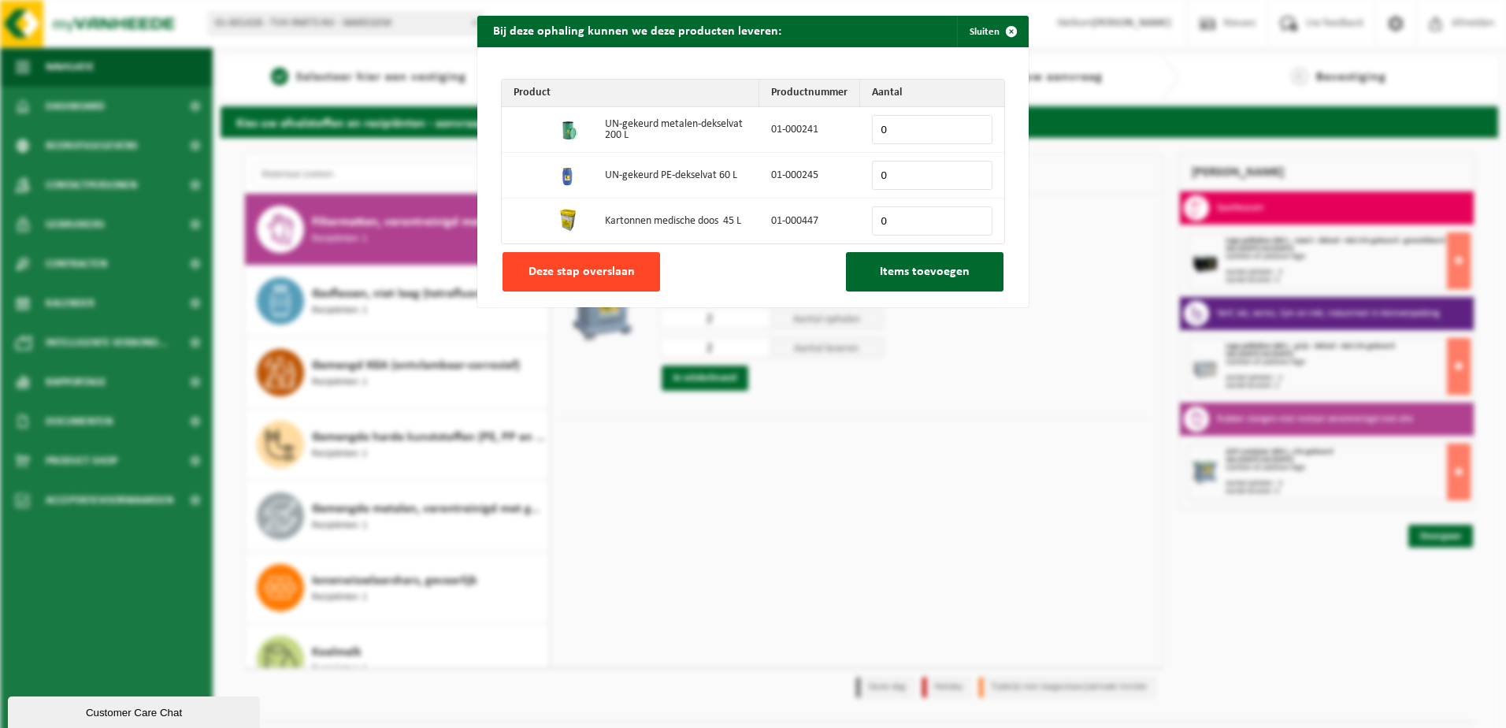
click at [555, 272] on span "Deze stap overslaan" at bounding box center [581, 271] width 106 height 13
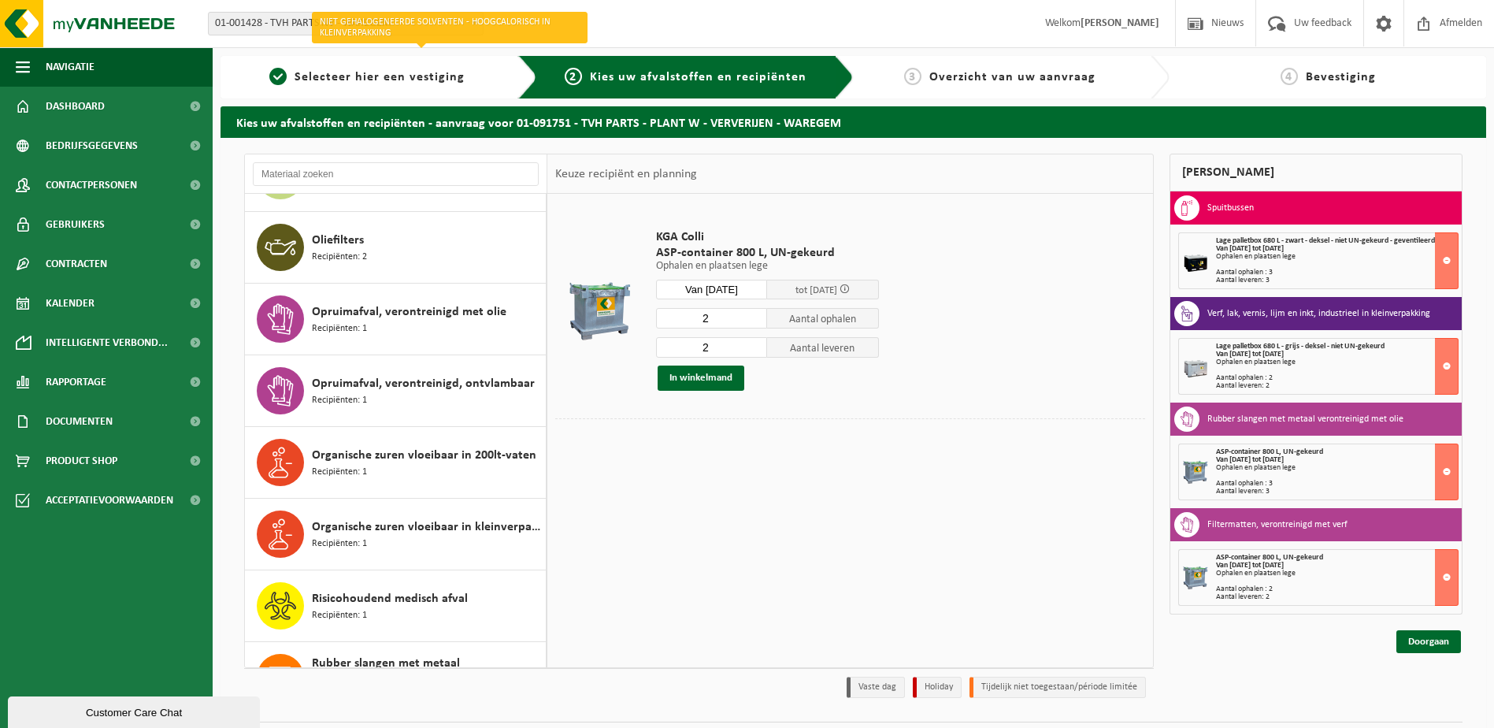
scroll to position [1811, 0]
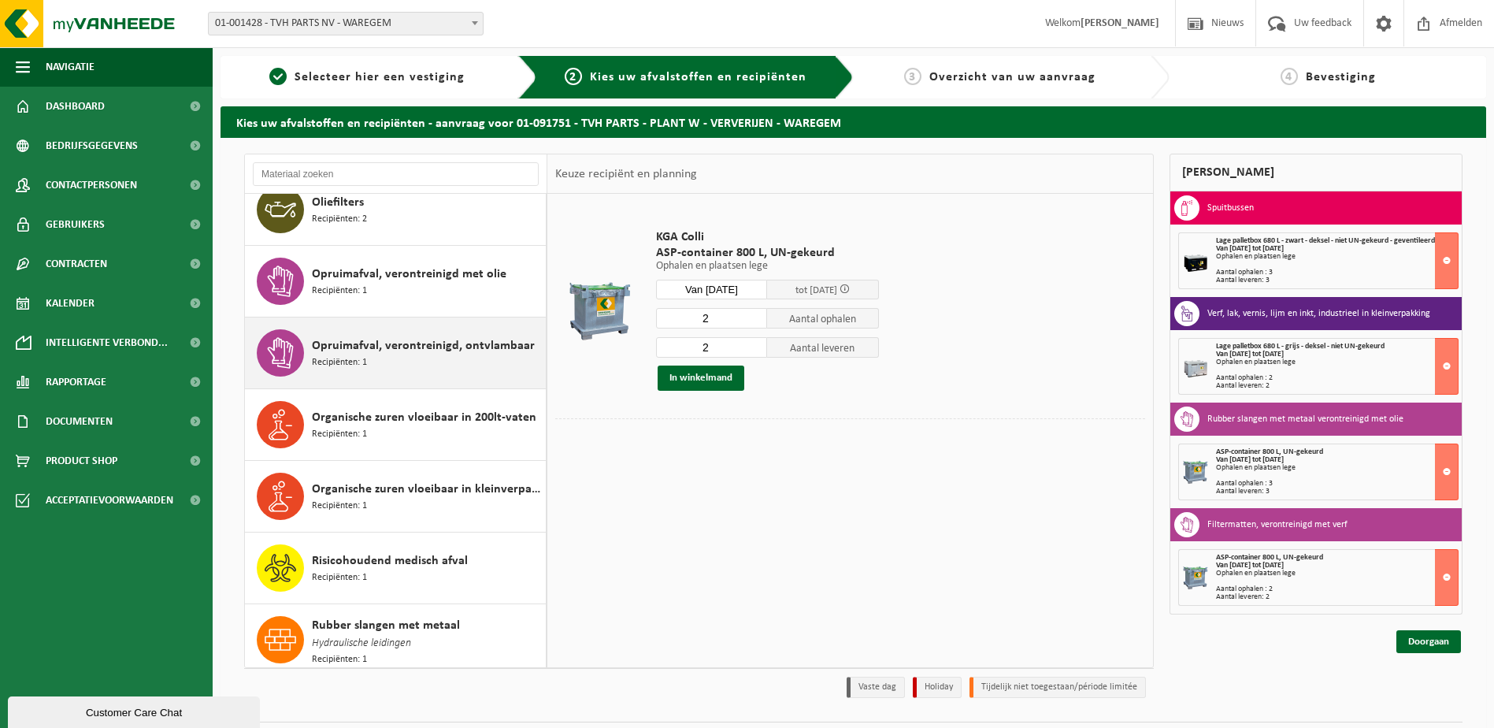
click at [395, 343] on span "Opruimafval, verontreinigd, ontvlambaar" at bounding box center [423, 345] width 223 height 19
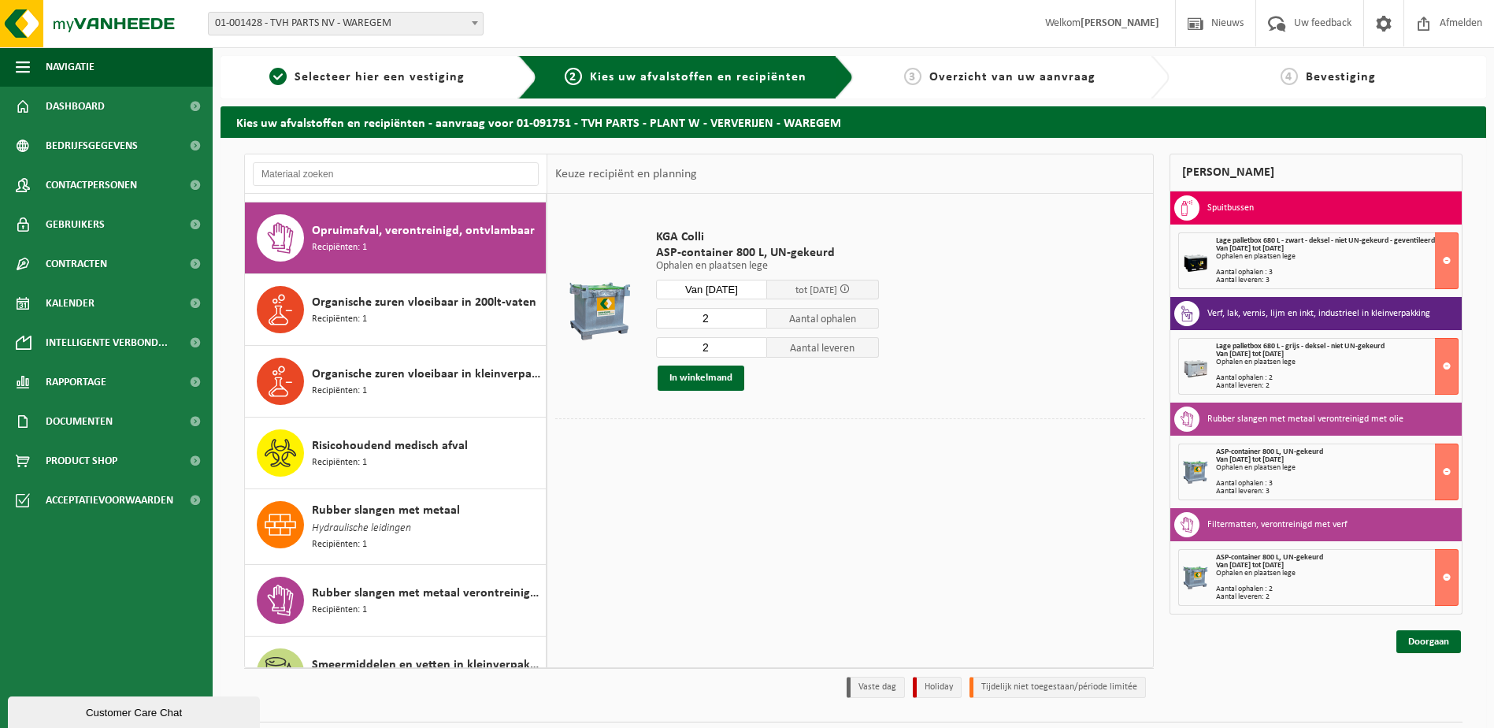
scroll to position [1935, 0]
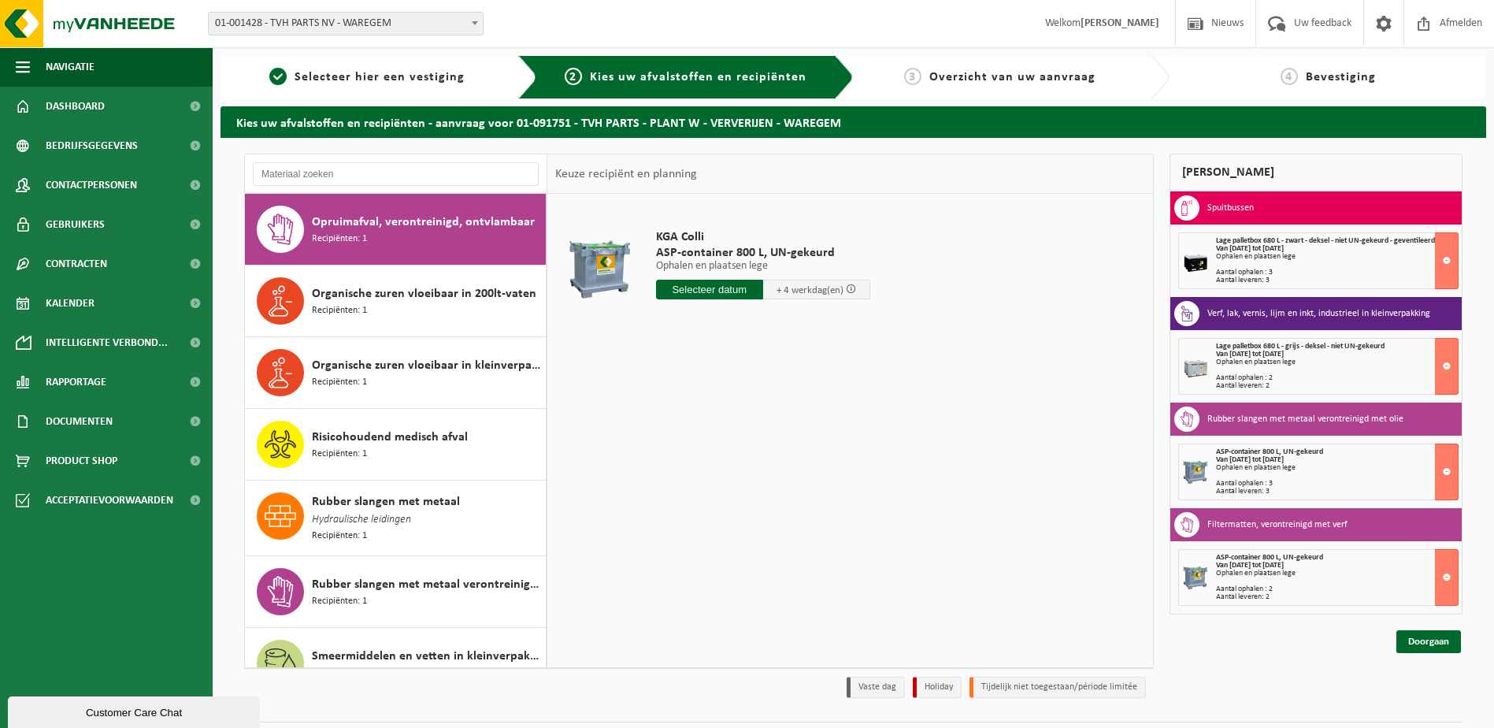
click at [711, 290] on input "text" at bounding box center [709, 290] width 107 height 20
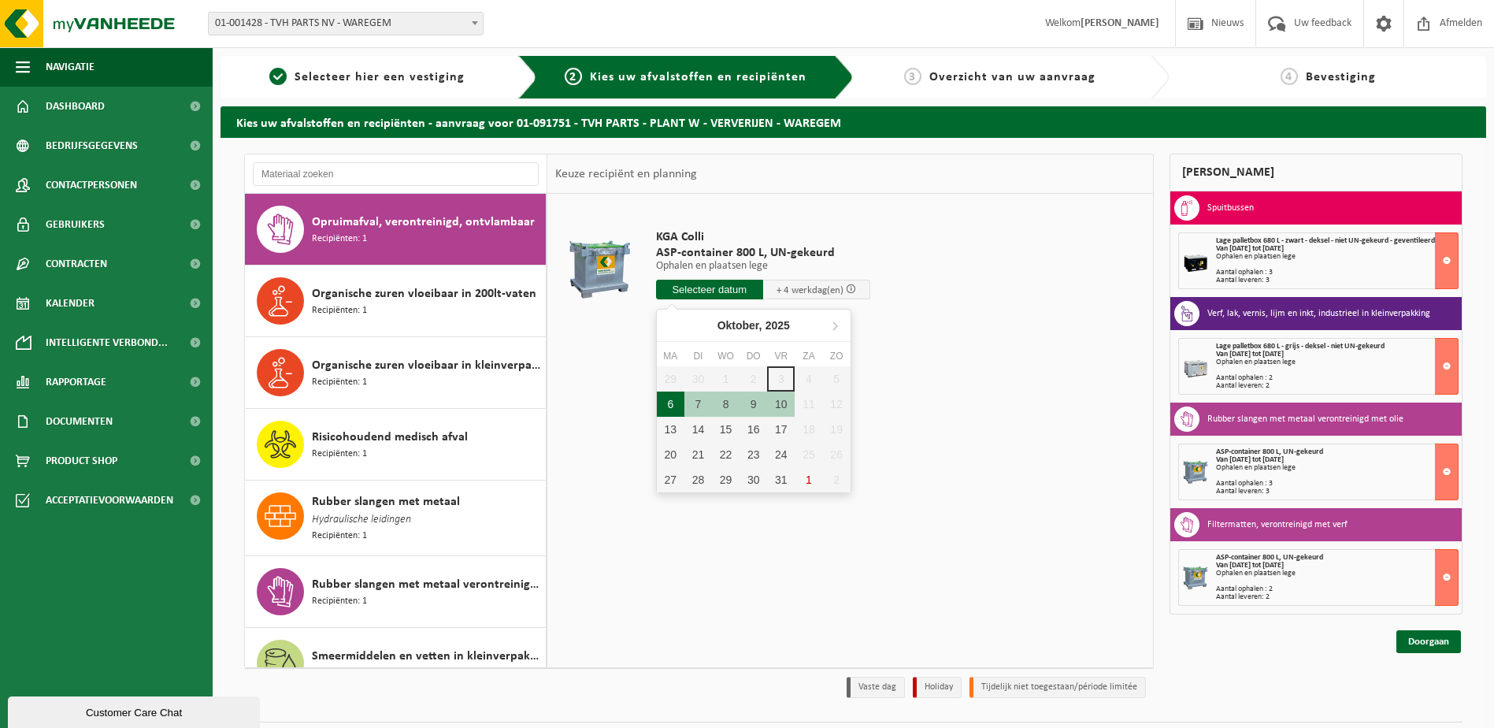
click at [665, 403] on div "6" at bounding box center [671, 403] width 28 height 25
type input "Van 2025-10-06"
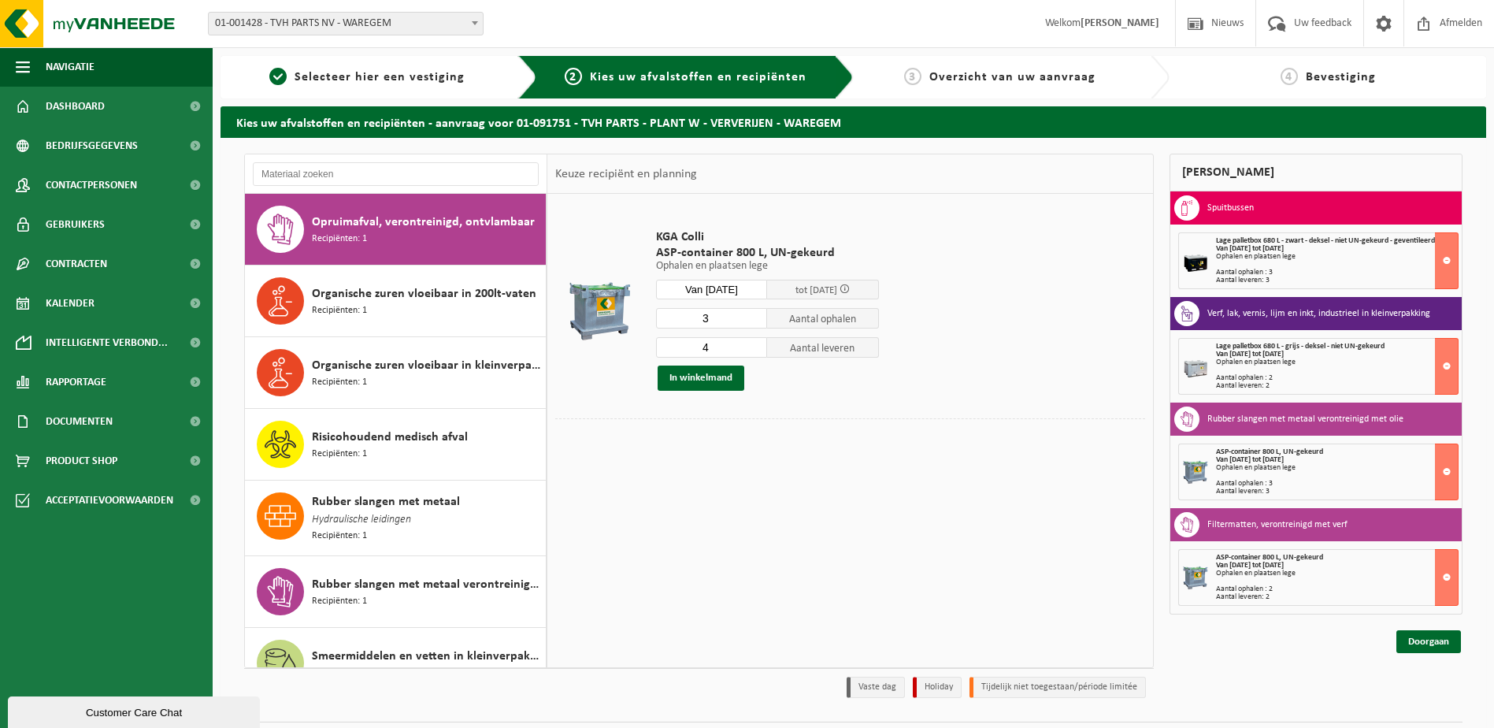
click at [754, 321] on input "3" at bounding box center [712, 318] width 112 height 20
type input "2"
click at [758, 321] on input "2" at bounding box center [712, 318] width 112 height 20
click at [757, 349] on input "3" at bounding box center [712, 347] width 112 height 20
type input "2"
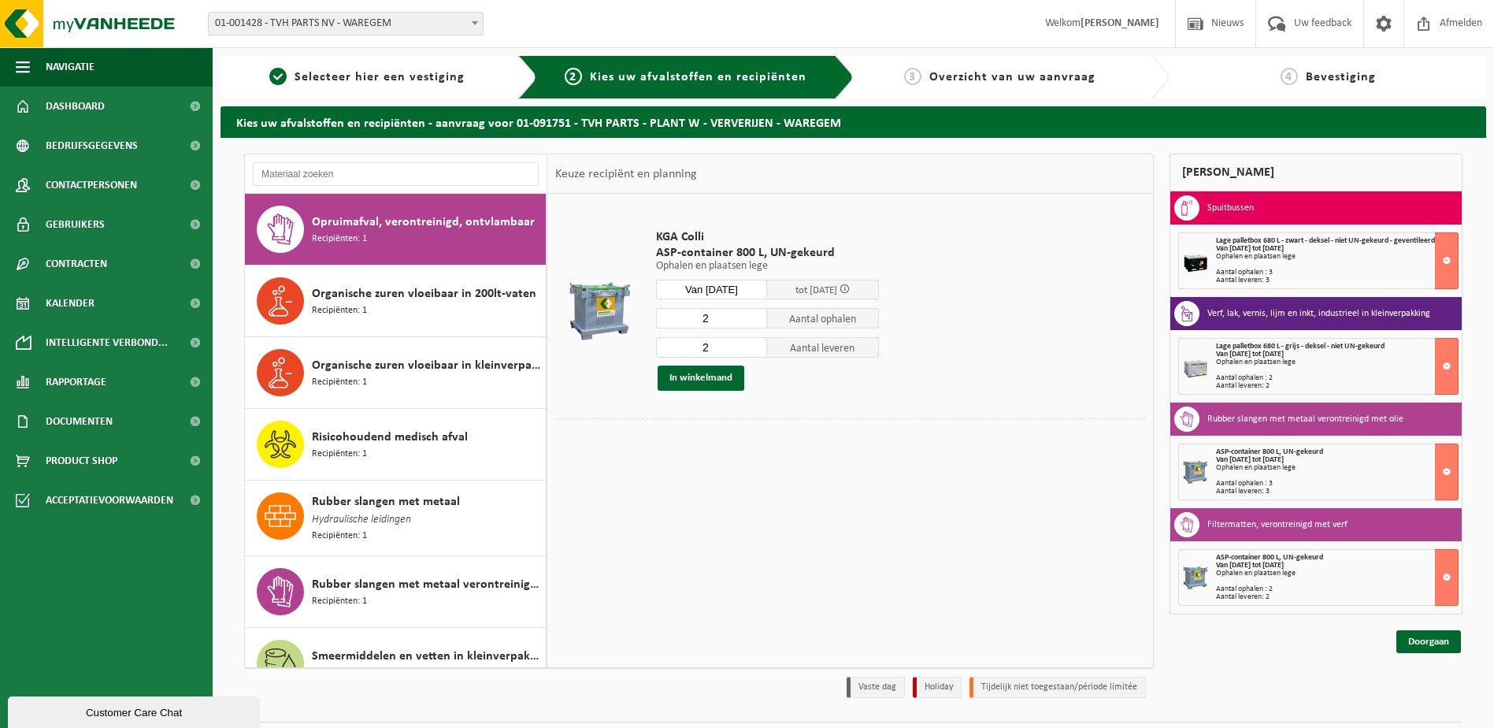
click at [757, 349] on input "2" at bounding box center [712, 347] width 112 height 20
click at [708, 377] on button "In winkelmand" at bounding box center [701, 377] width 87 height 25
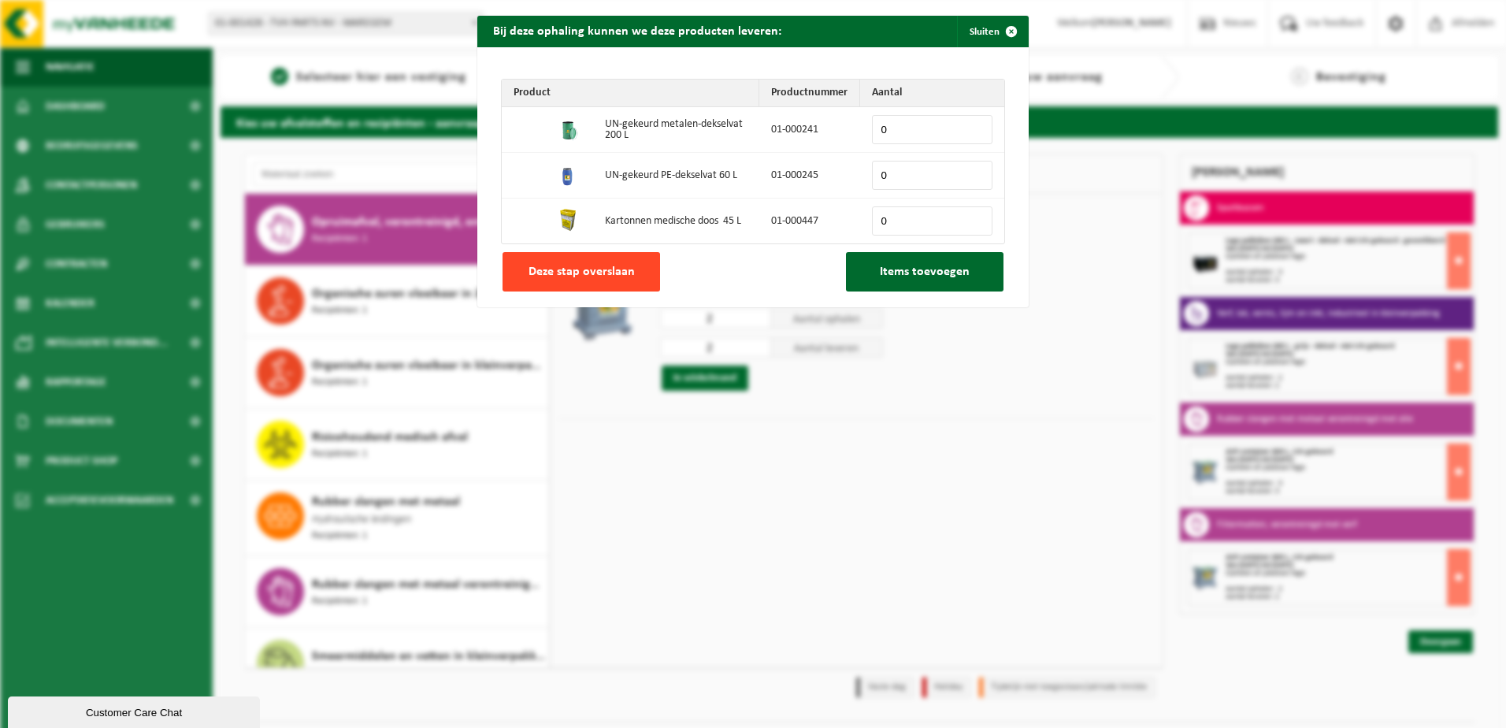
click at [573, 272] on span "Deze stap overslaan" at bounding box center [581, 271] width 106 height 13
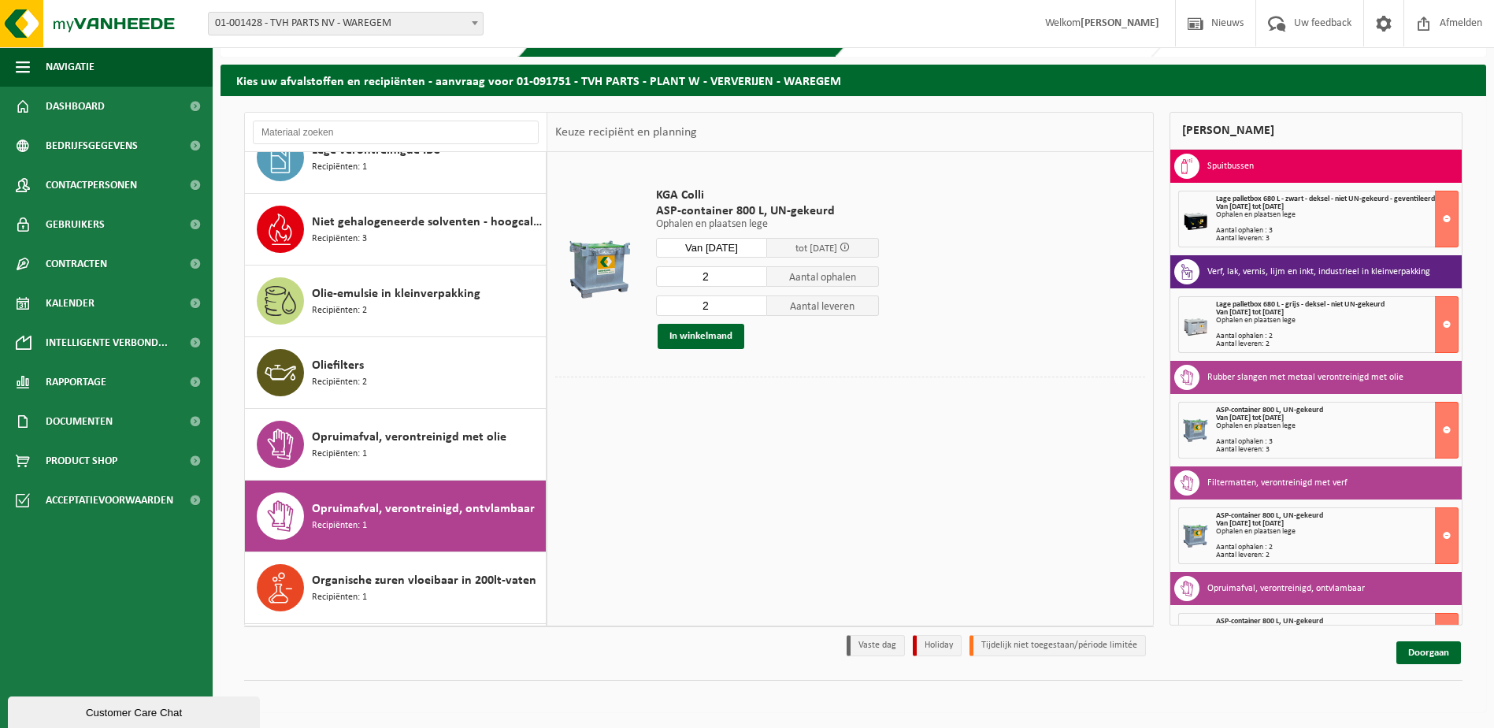
scroll to position [1528, 0]
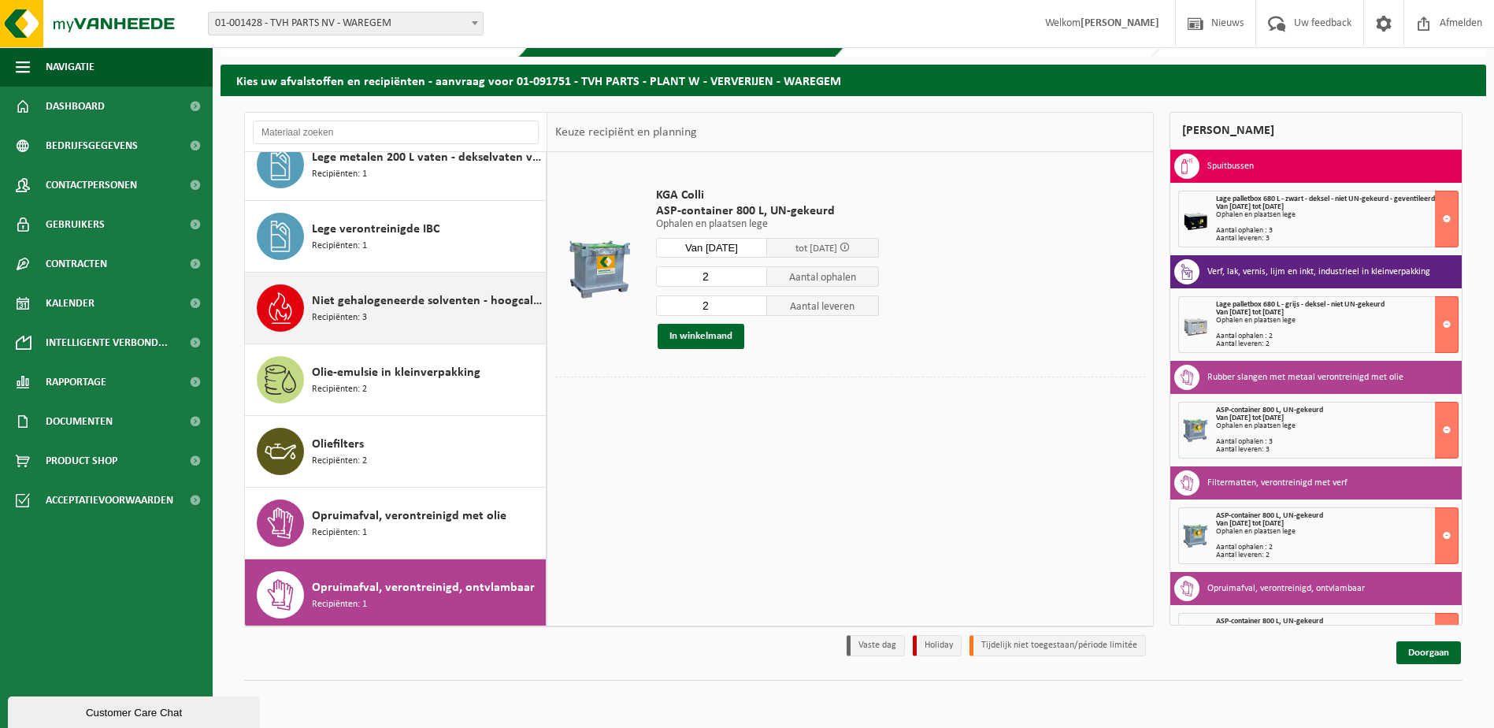
click at [362, 298] on span "Niet gehalogeneerde solventen - hoogcalorisch in kleinverpakking" at bounding box center [427, 300] width 230 height 19
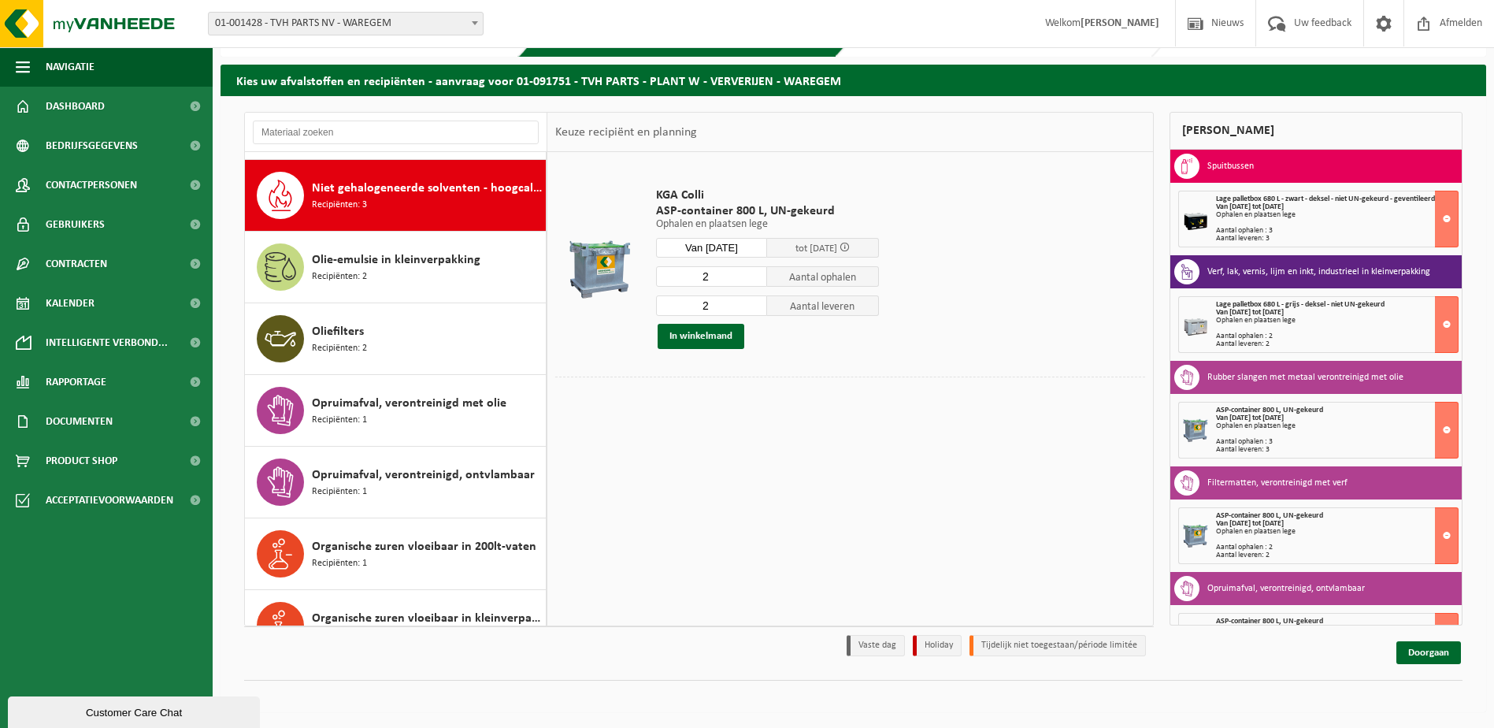
scroll to position [1648, 0]
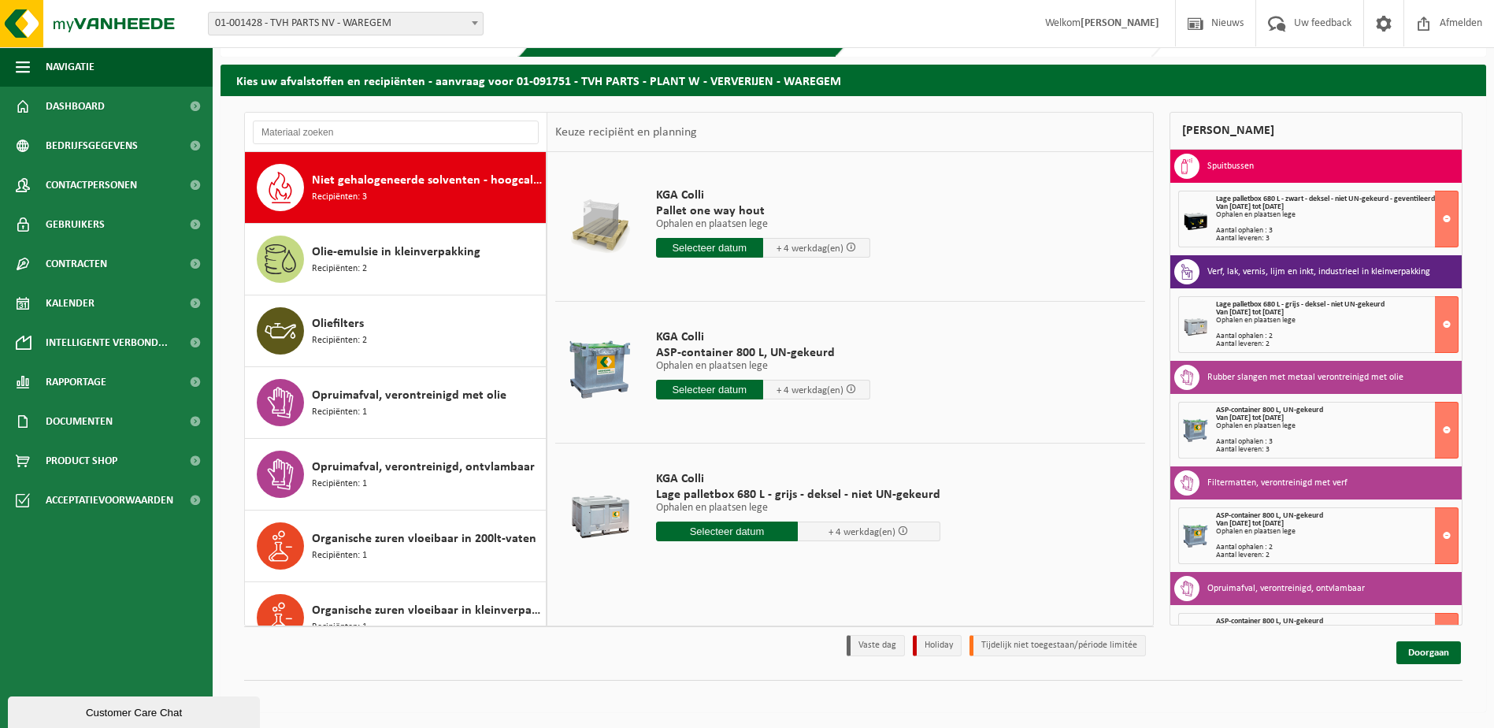
click at [721, 532] on input "text" at bounding box center [727, 531] width 143 height 20
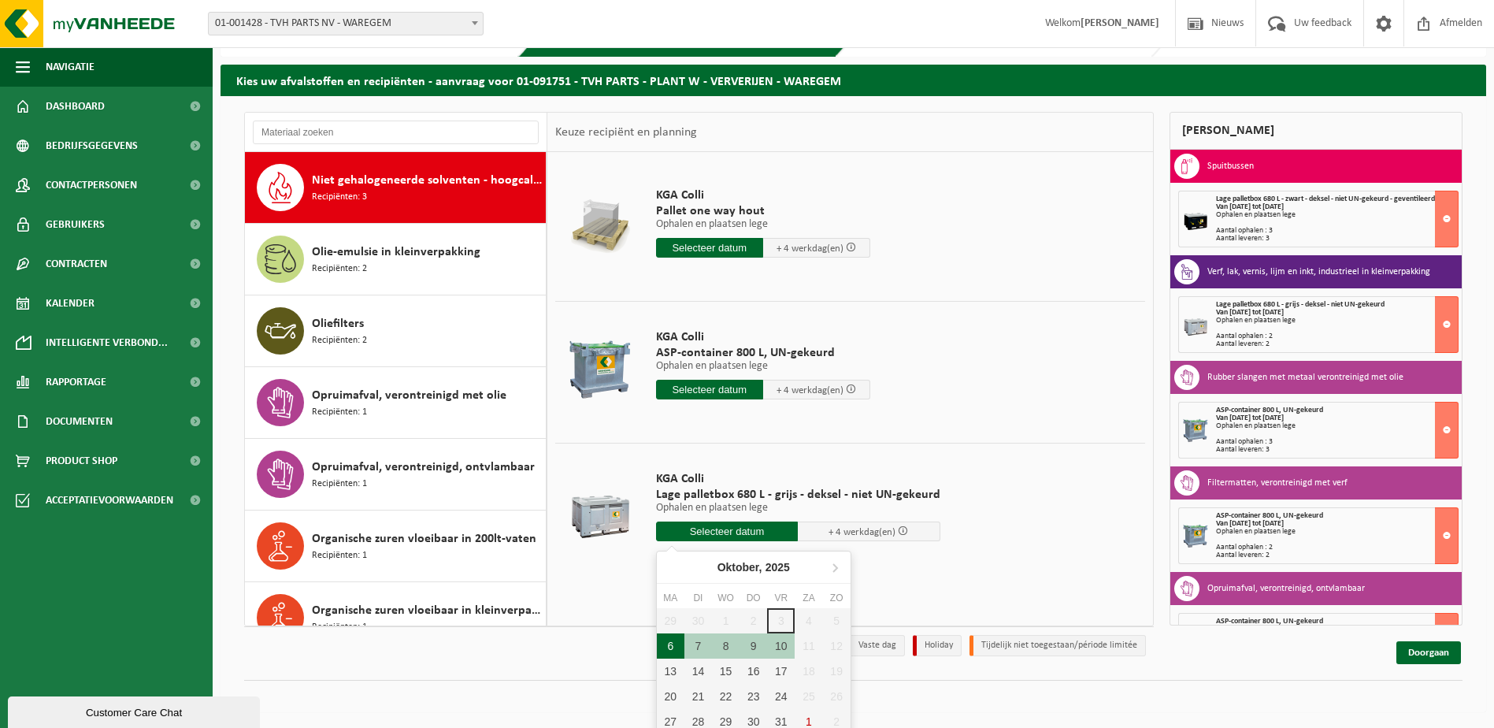
click at [667, 643] on div "6" at bounding box center [671, 645] width 28 height 25
type input "Van 2025-10-06"
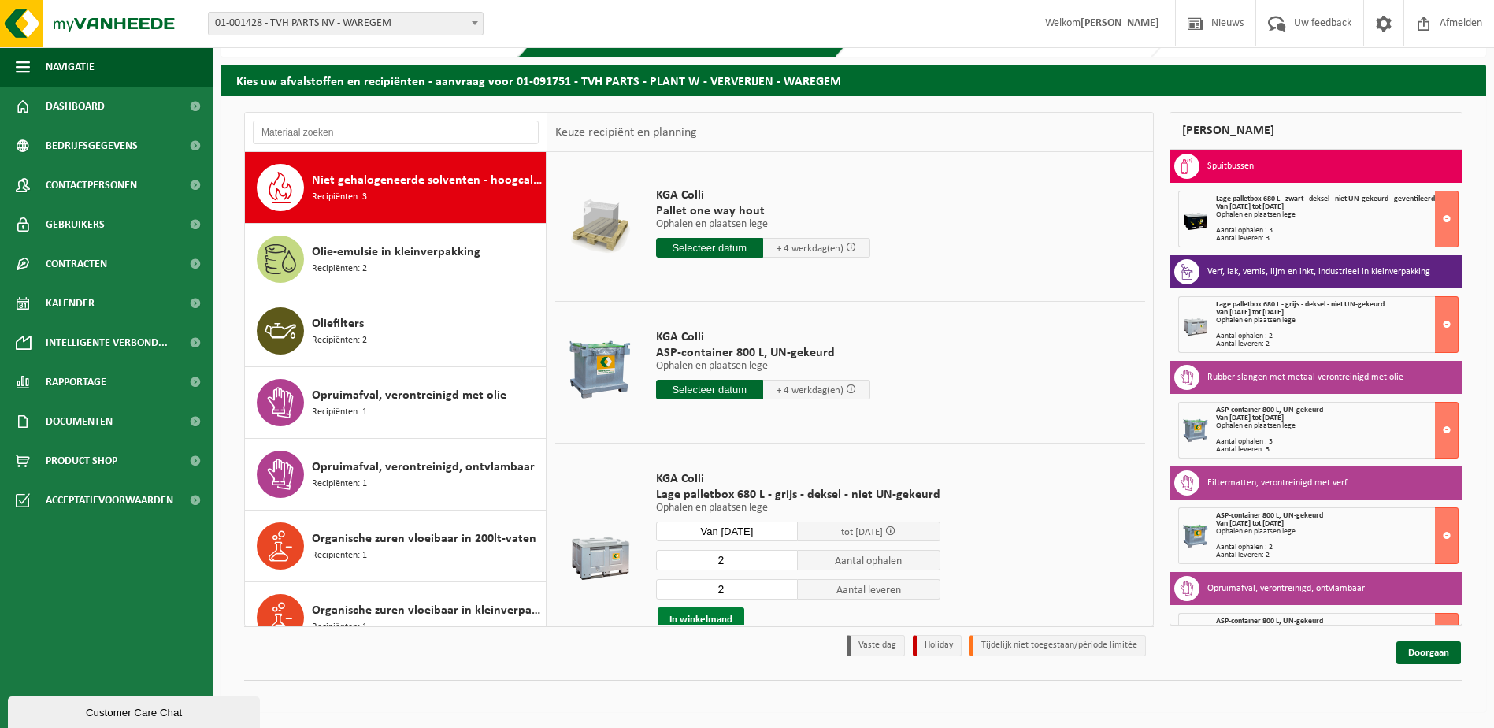
click at [701, 615] on button "In winkelmand" at bounding box center [701, 619] width 87 height 25
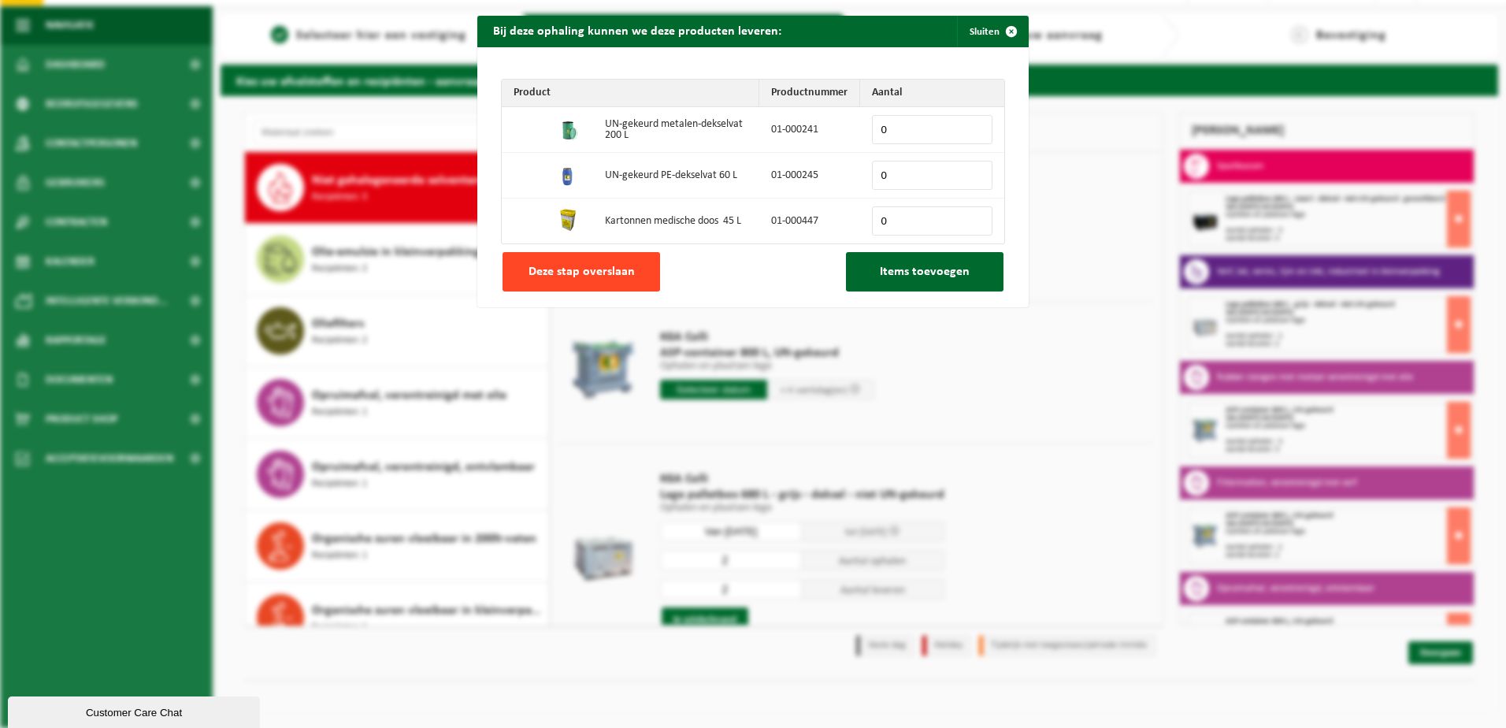
click at [546, 275] on span "Deze stap overslaan" at bounding box center [581, 271] width 106 height 13
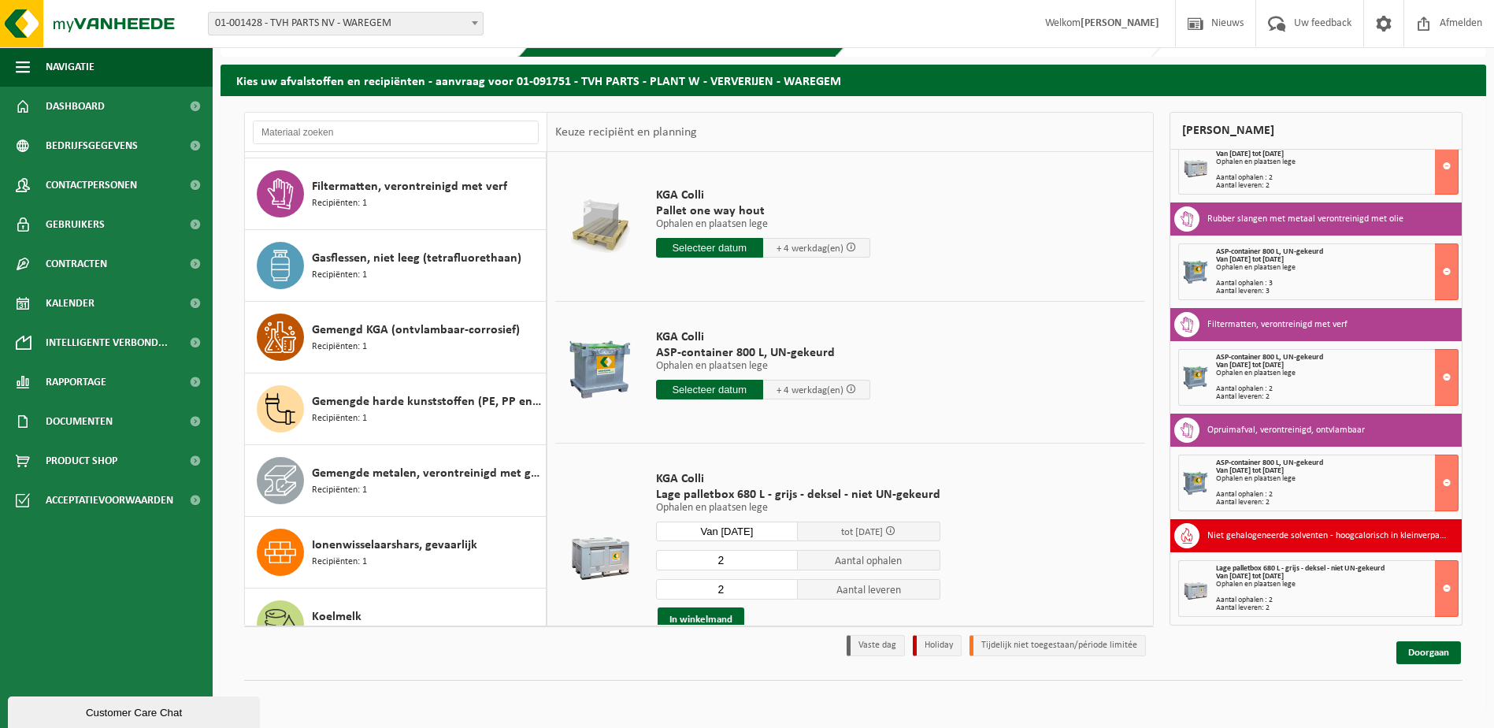
scroll to position [861, 0]
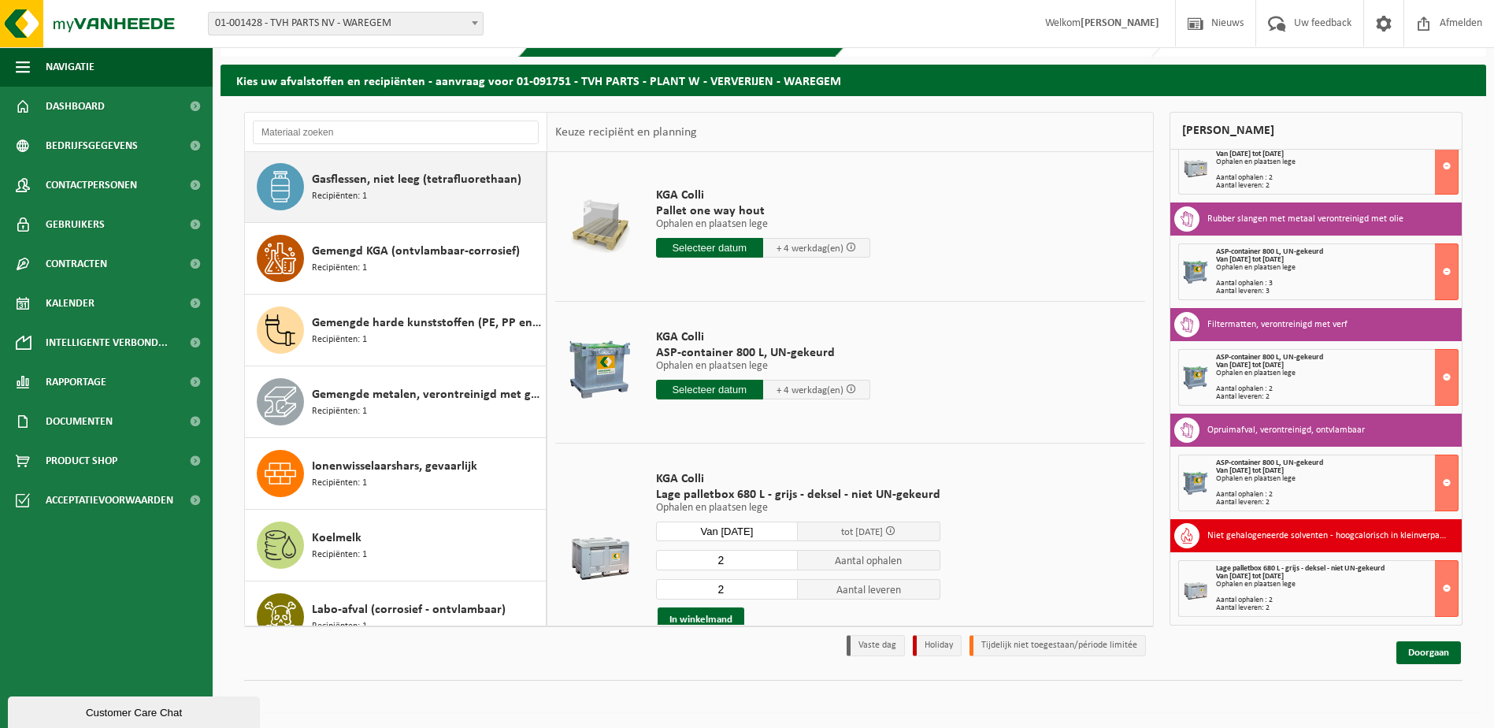
click at [369, 191] on div "Gasflessen, niet leeg (tetrafluorethaan) Recipiënten: 1" at bounding box center [427, 186] width 230 height 47
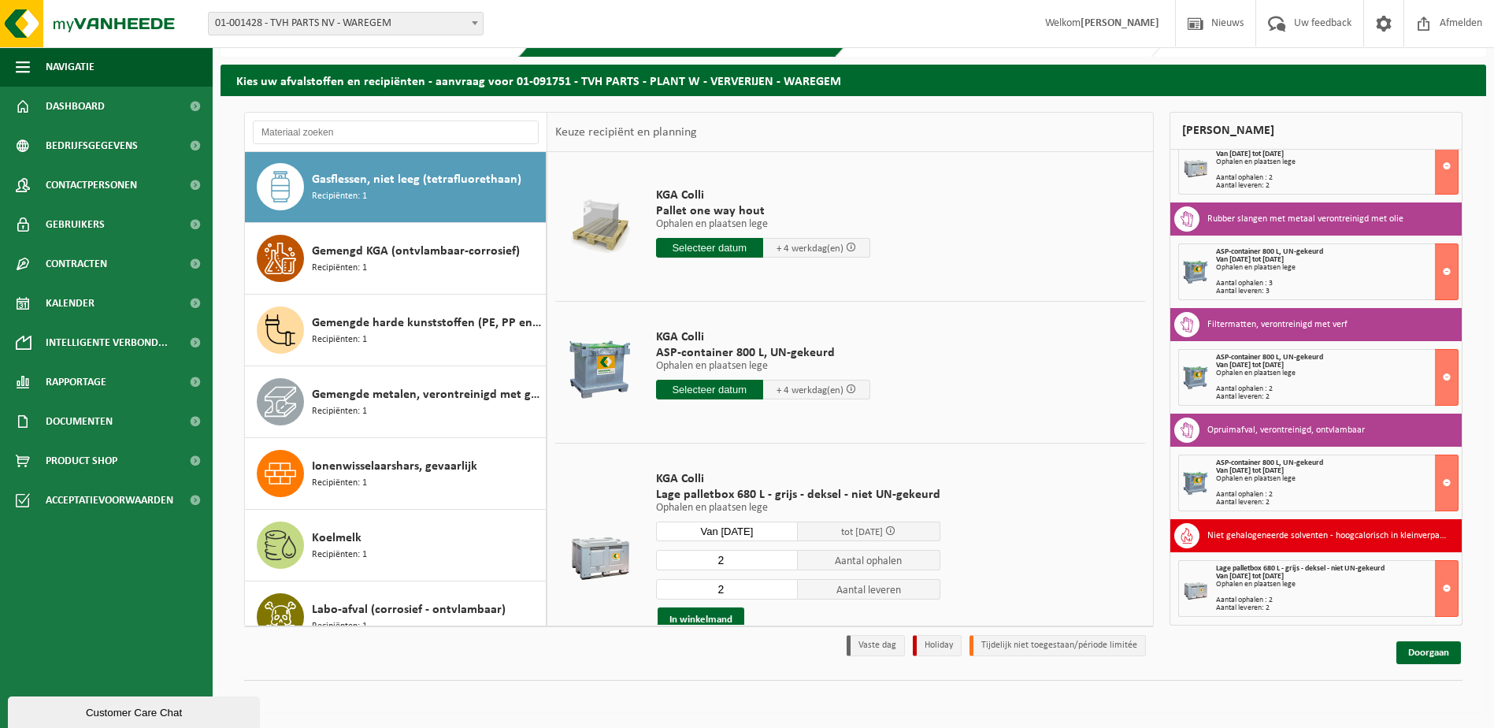
scroll to position [860, 0]
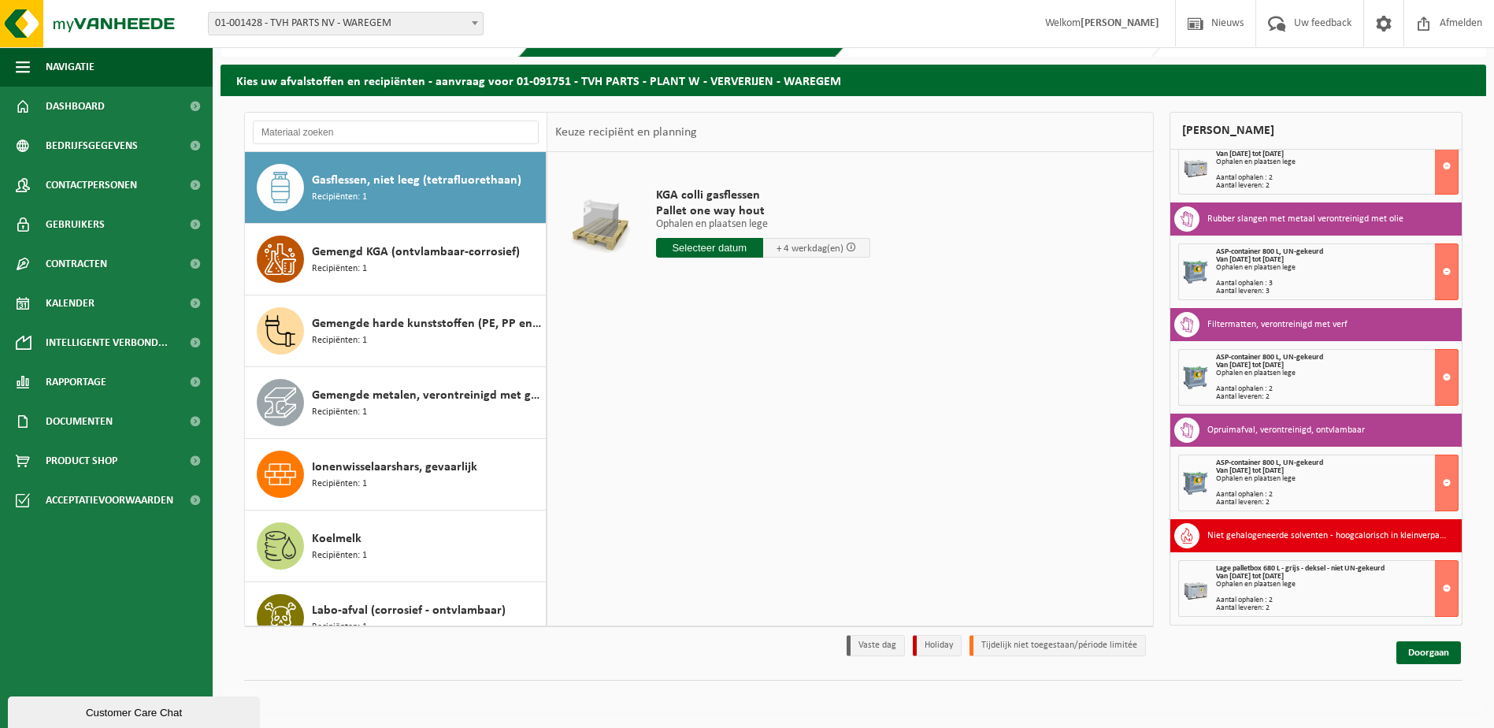
click at [734, 250] on input "text" at bounding box center [709, 248] width 107 height 20
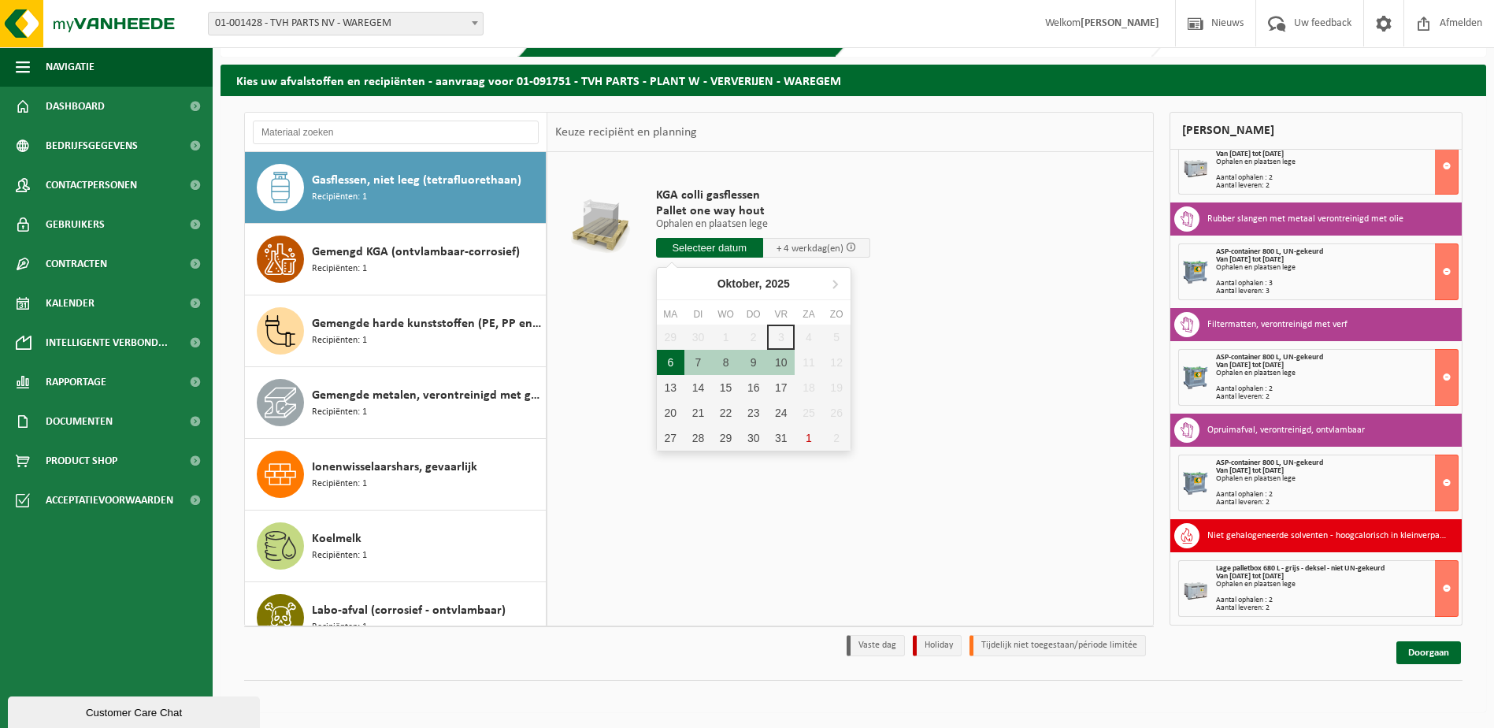
click at [669, 363] on div "6" at bounding box center [671, 362] width 28 height 25
type input "Van 2025-10-06"
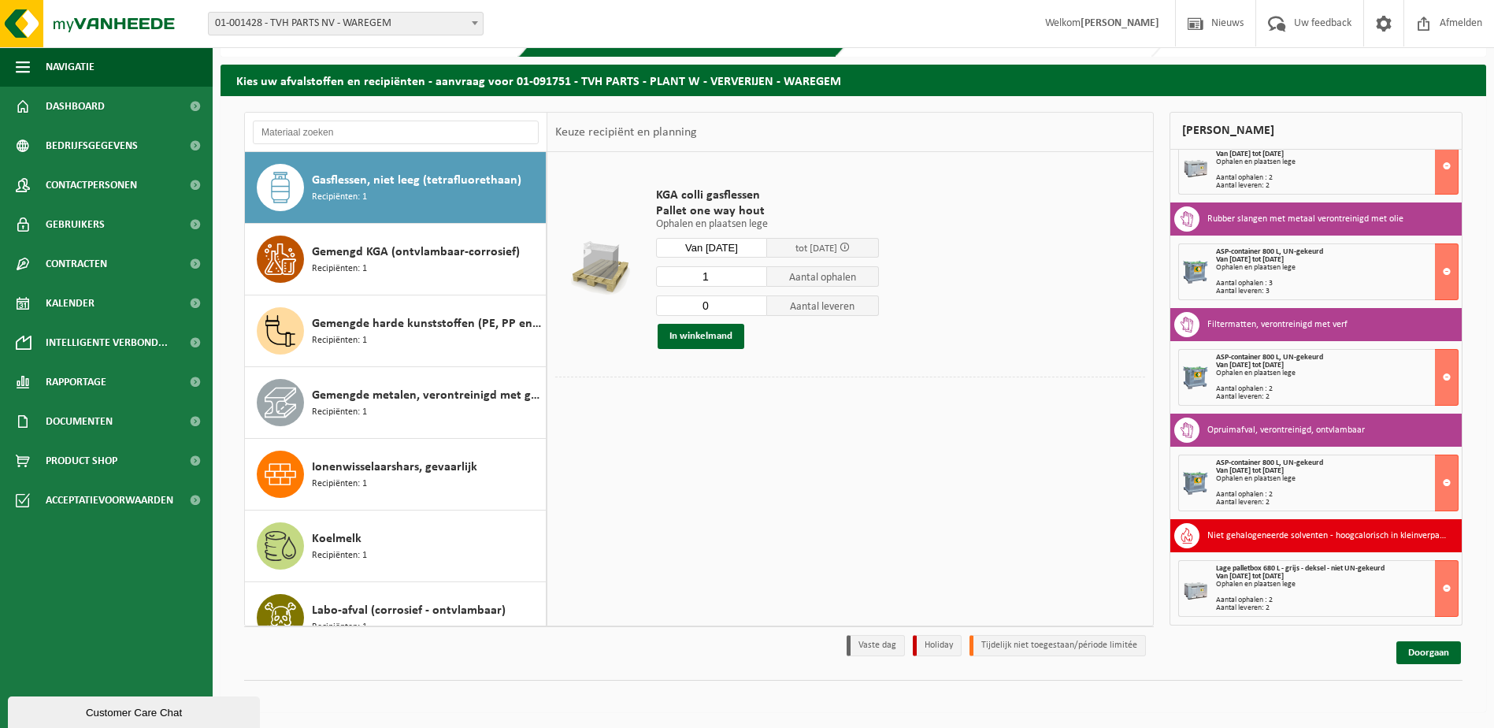
type input "0"
click at [755, 308] on input "0" at bounding box center [712, 305] width 112 height 20
click at [696, 337] on button "In winkelmand" at bounding box center [701, 336] width 87 height 25
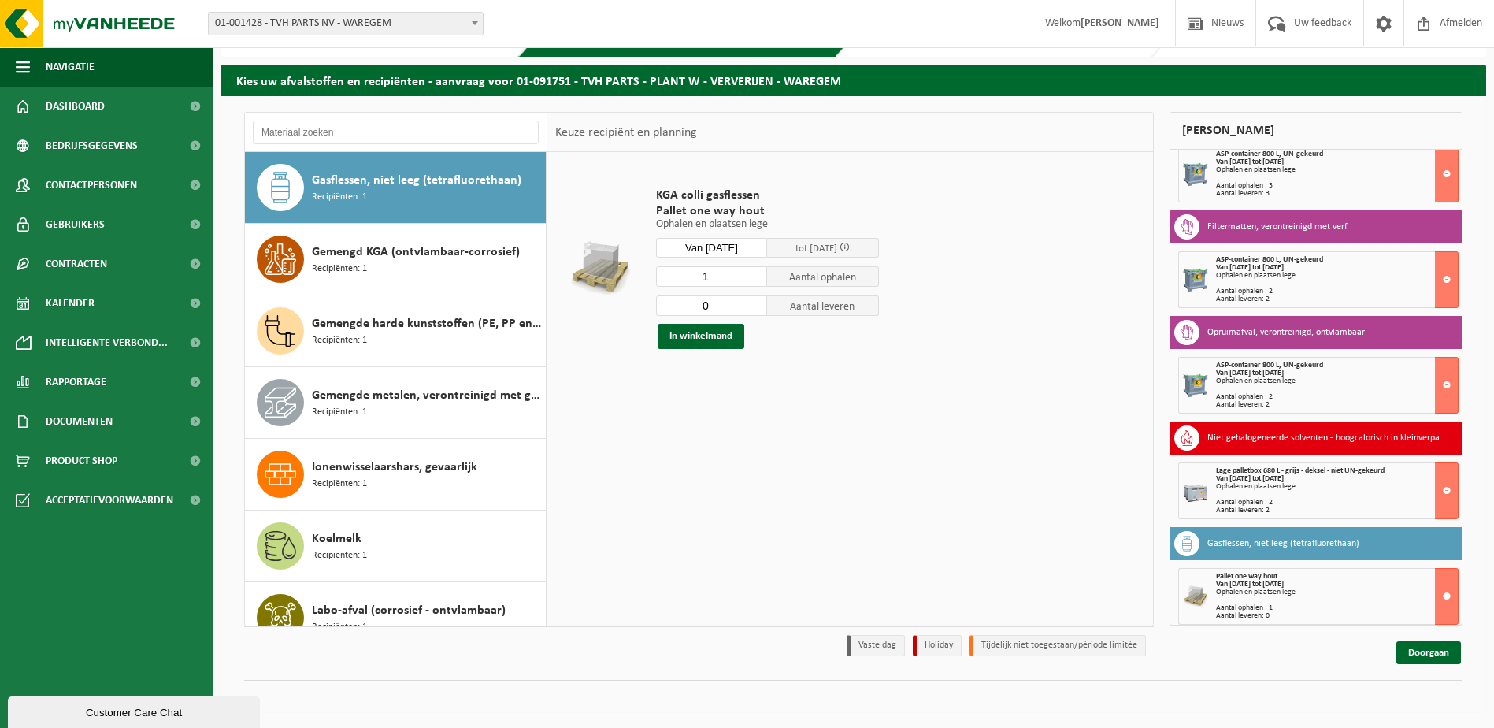
scroll to position [264, 0]
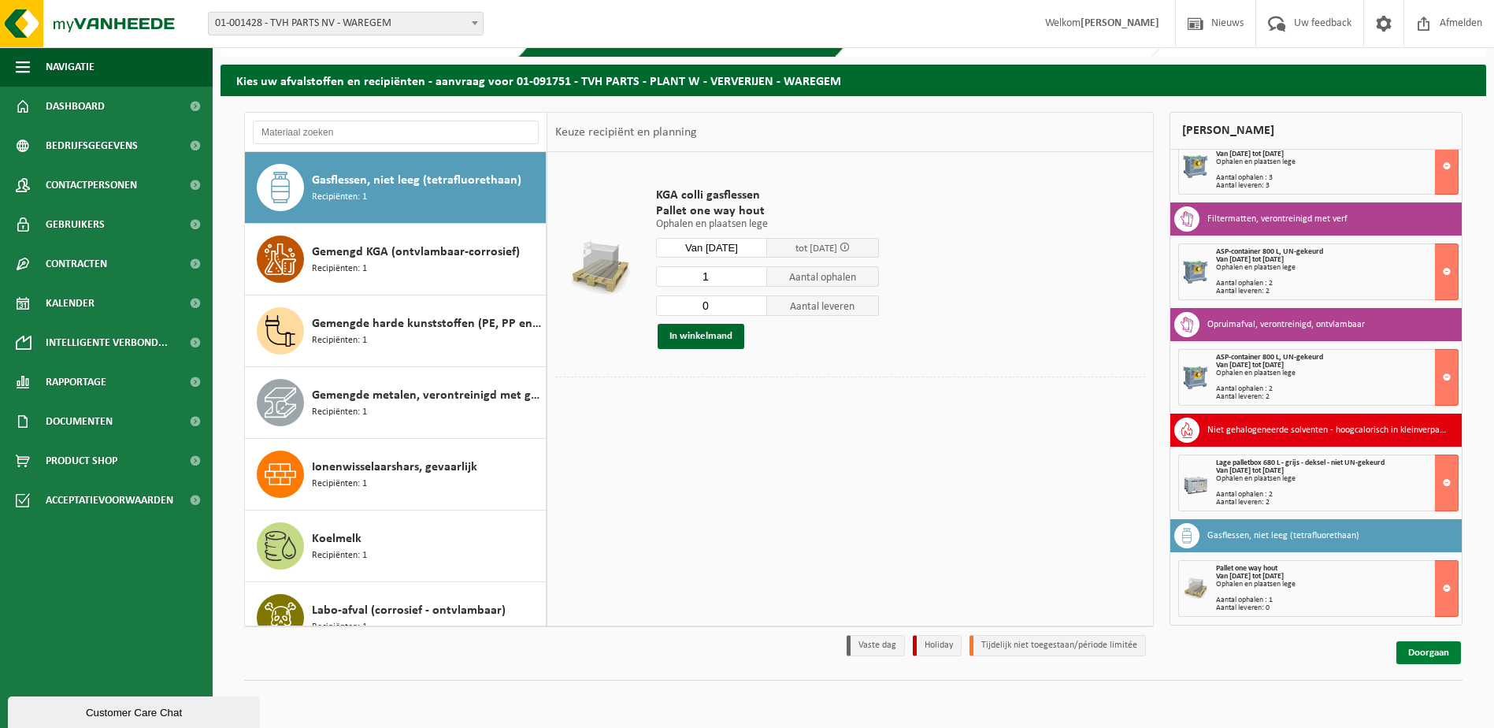
click at [1433, 649] on link "Doorgaan" at bounding box center [1428, 652] width 65 height 23
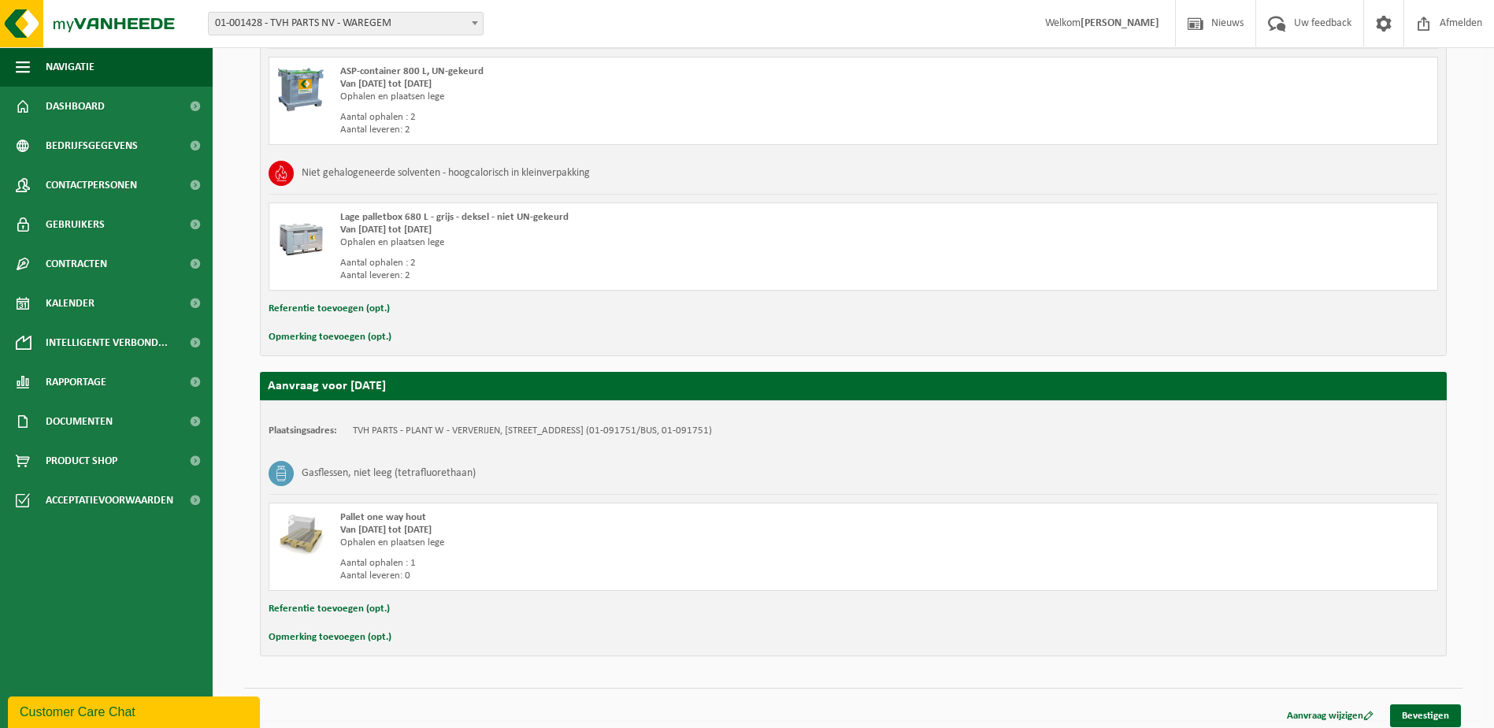
scroll to position [989, 0]
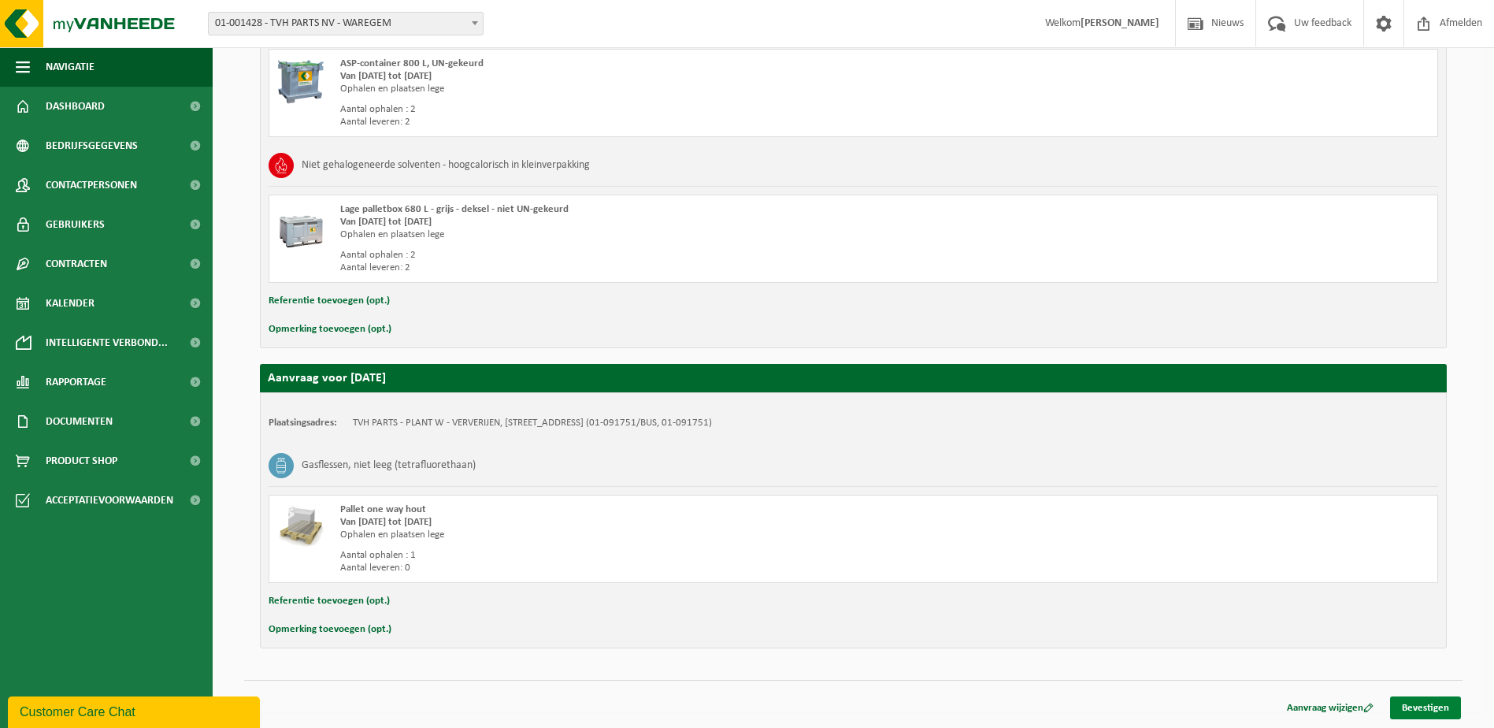
click at [1437, 708] on link "Bevestigen" at bounding box center [1425, 707] width 71 height 23
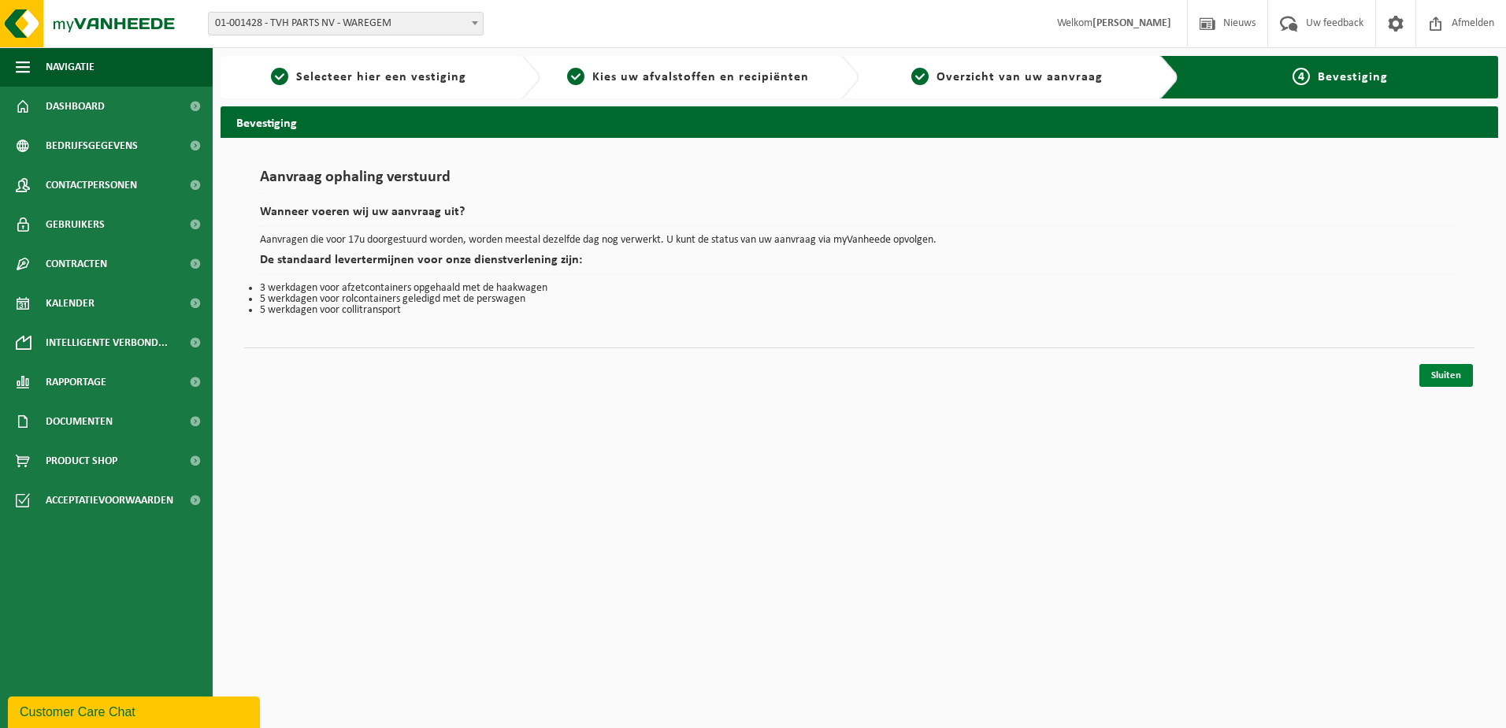
click at [1451, 371] on link "Sluiten" at bounding box center [1446, 375] width 54 height 23
